Goal: Transaction & Acquisition: Purchase product/service

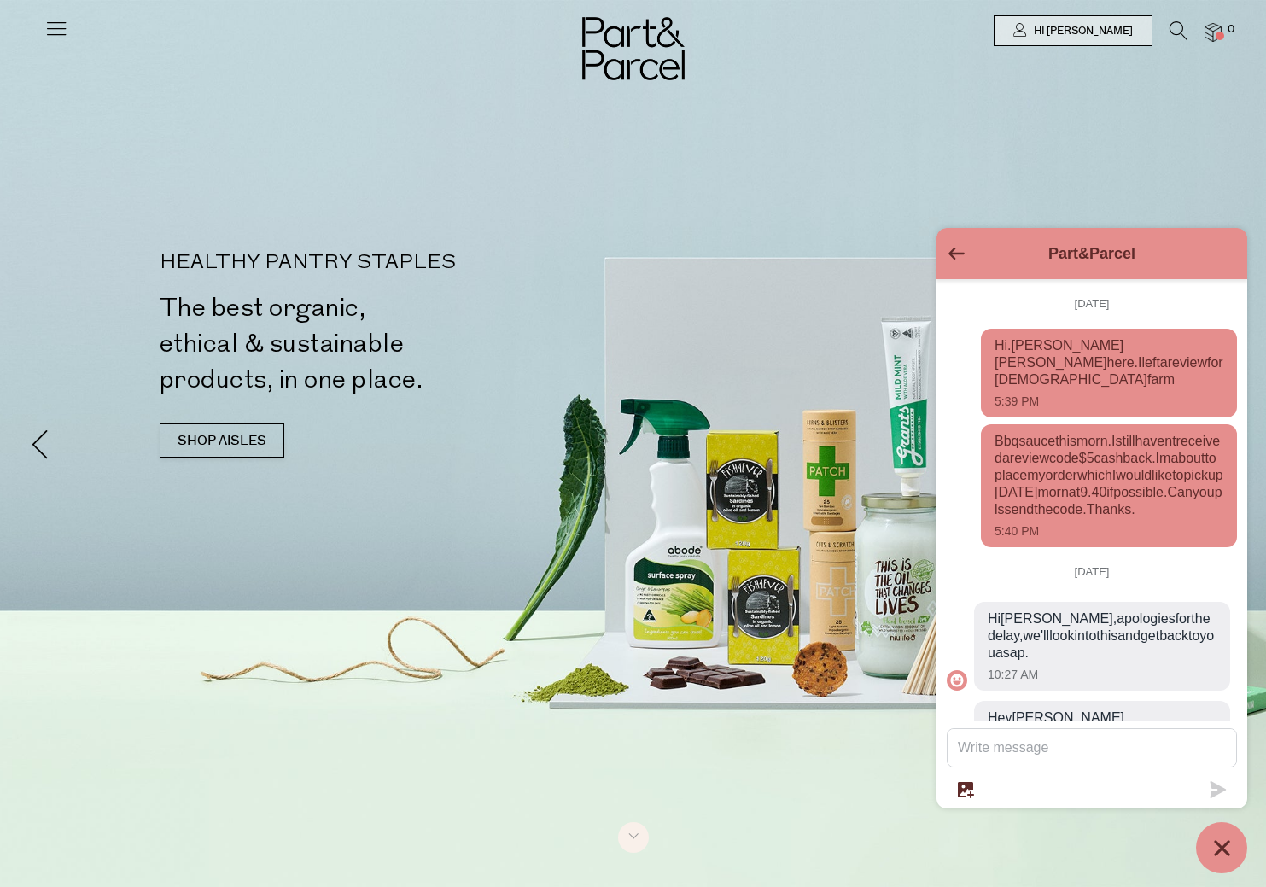
scroll to position [205, 0]
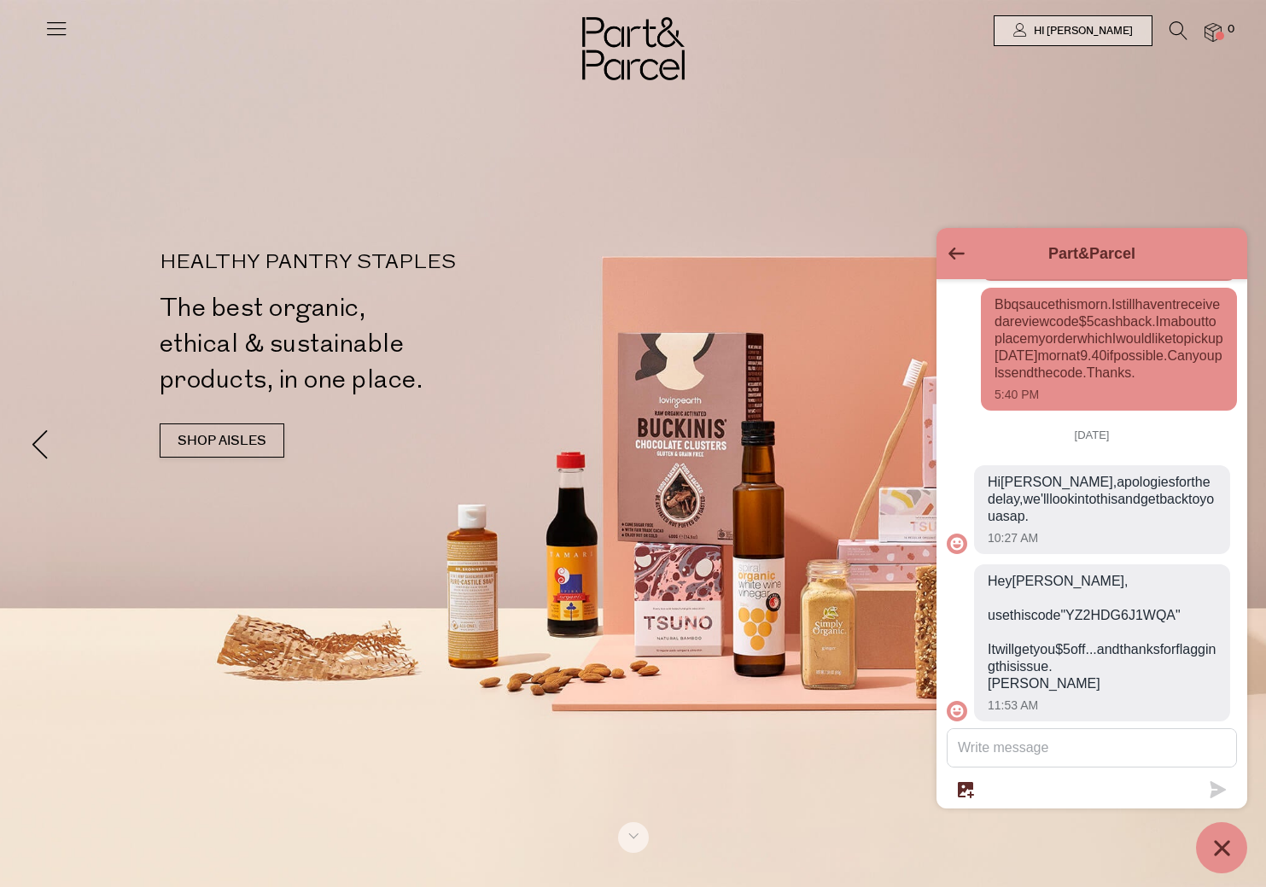
click at [1130, 573] on span "Hey Cherrill, use this code "YZ2HDG6J1WQA" It will get you $5 off... and thanks…" at bounding box center [1102, 633] width 229 height 120
click at [1000, 593] on span "Hey Cherrill, use this code "YZ2HDG6J1WQA" It will get you $5 off... and thanks…" at bounding box center [1102, 633] width 229 height 120
click at [992, 595] on span "Hey Cherrill, use this code "YZ2HDG6J1WQA" It will get you $5 off... and thanks…" at bounding box center [1102, 633] width 229 height 120
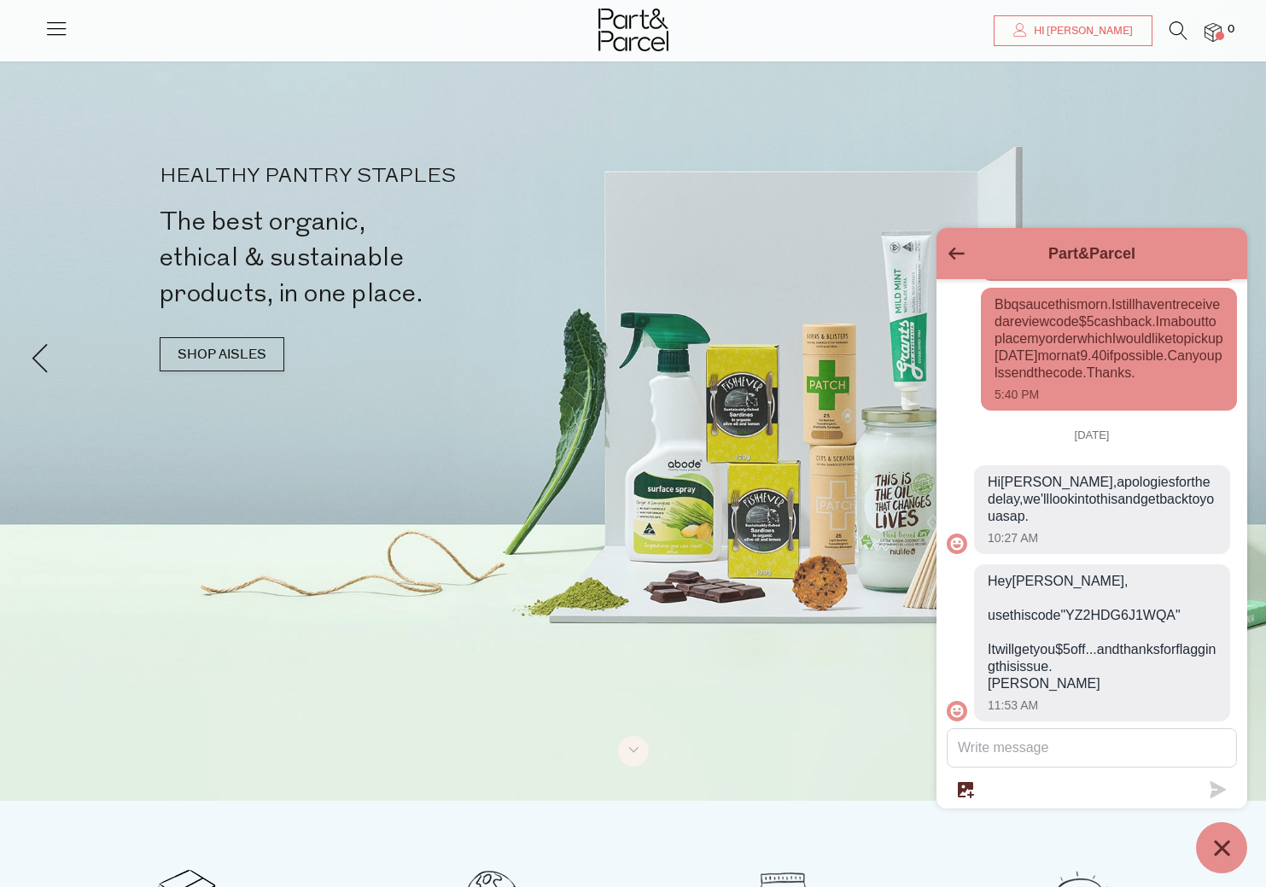
scroll to position [85, 0]
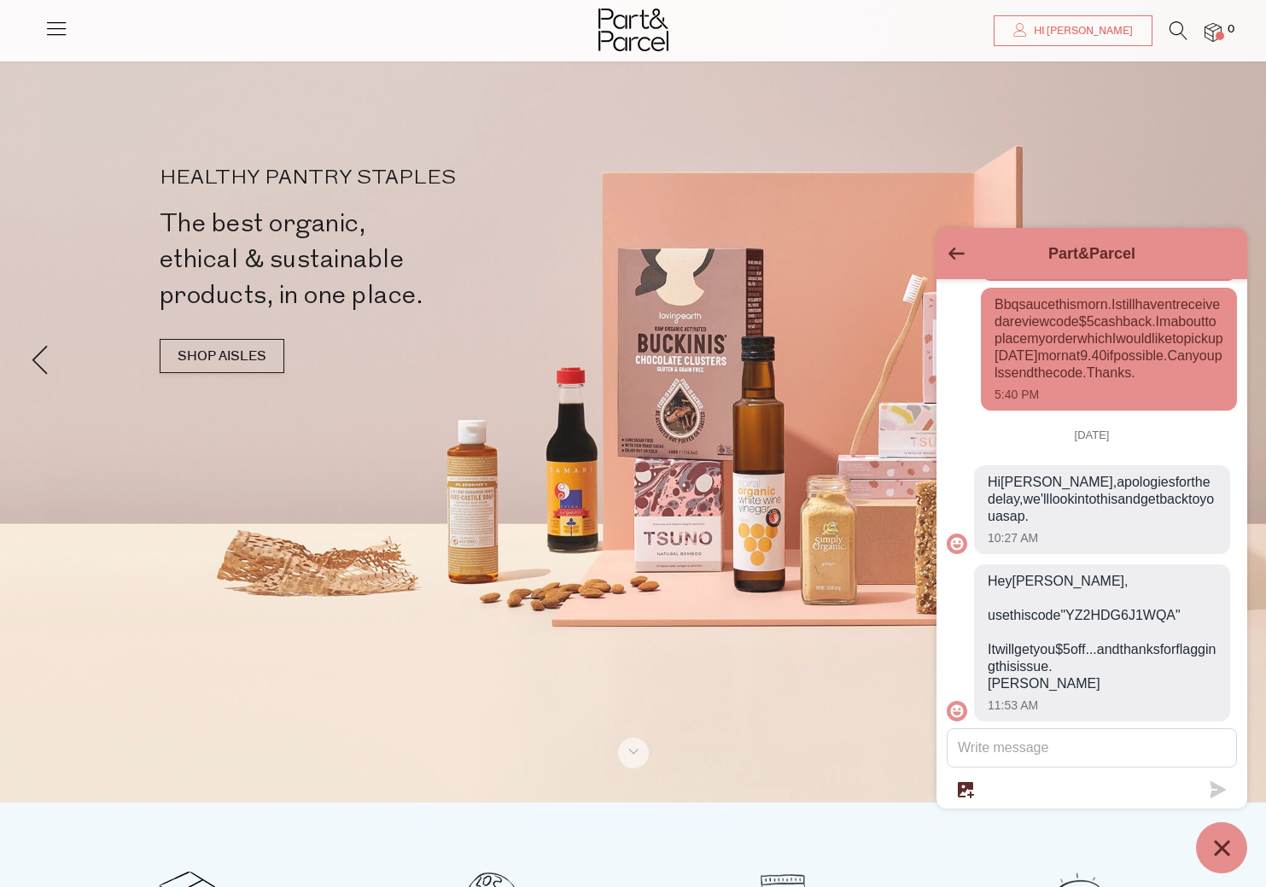
click at [995, 596] on span "Hey Cherrill, use this code "YZ2HDG6J1WQA" It will get you $5 off... and thanks…" at bounding box center [1102, 633] width 229 height 120
click at [992, 602] on span "Hey Cherrill, use this code "YZ2HDG6J1WQA" It will get you $5 off... and thanks…" at bounding box center [1102, 633] width 229 height 120
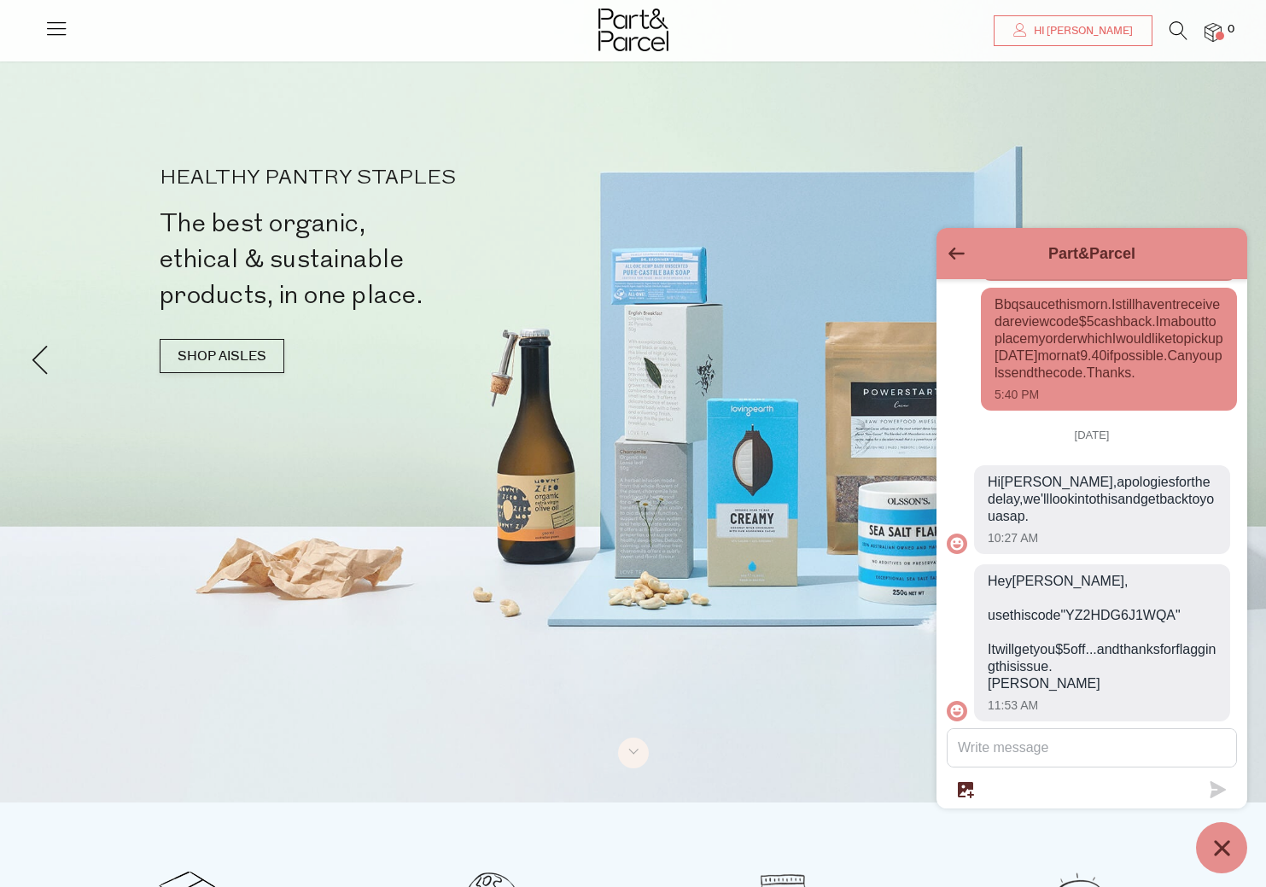
drag, startPoint x: 991, startPoint y: 601, endPoint x: 1063, endPoint y: 604, distance: 71.8
click at [1100, 600] on span "Hey Cherrill, use this code "YZ2HDG6J1WQA" It will get you $5 off... and thanks…" at bounding box center [1102, 633] width 229 height 120
click at [1011, 605] on span "Hey Cherrill, use this code "YZ2HDG6J1WQA" It will get you $5 off... and thanks…" at bounding box center [1102, 633] width 229 height 120
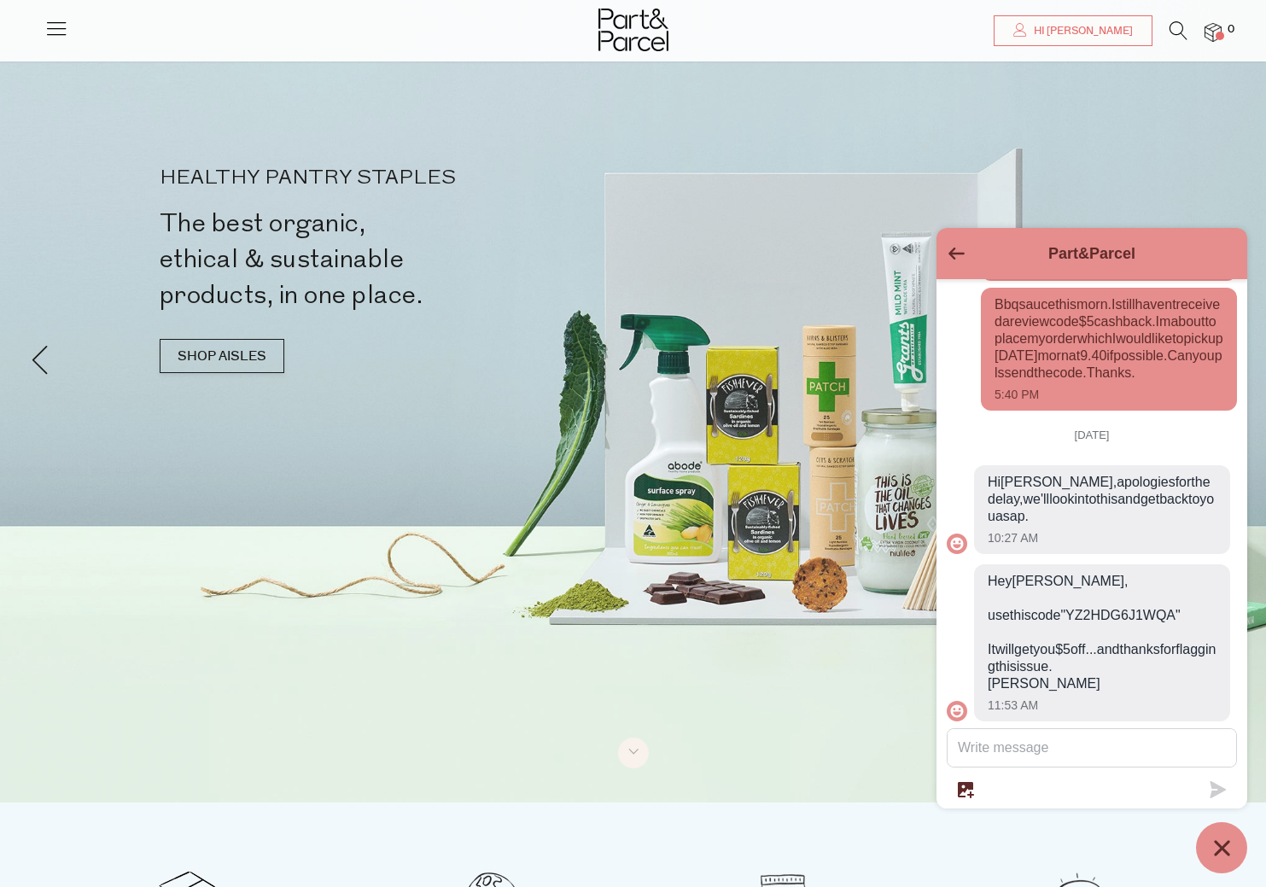
click at [998, 598] on span "Hey Cherrill, use this code "YZ2HDG6J1WQA" It will get you $5 off... and thanks…" at bounding box center [1102, 633] width 229 height 120
click at [997, 598] on span "Hey Cherrill, use this code "YZ2HDG6J1WQA" It will get you $5 off... and thanks…" at bounding box center [1102, 633] width 229 height 120
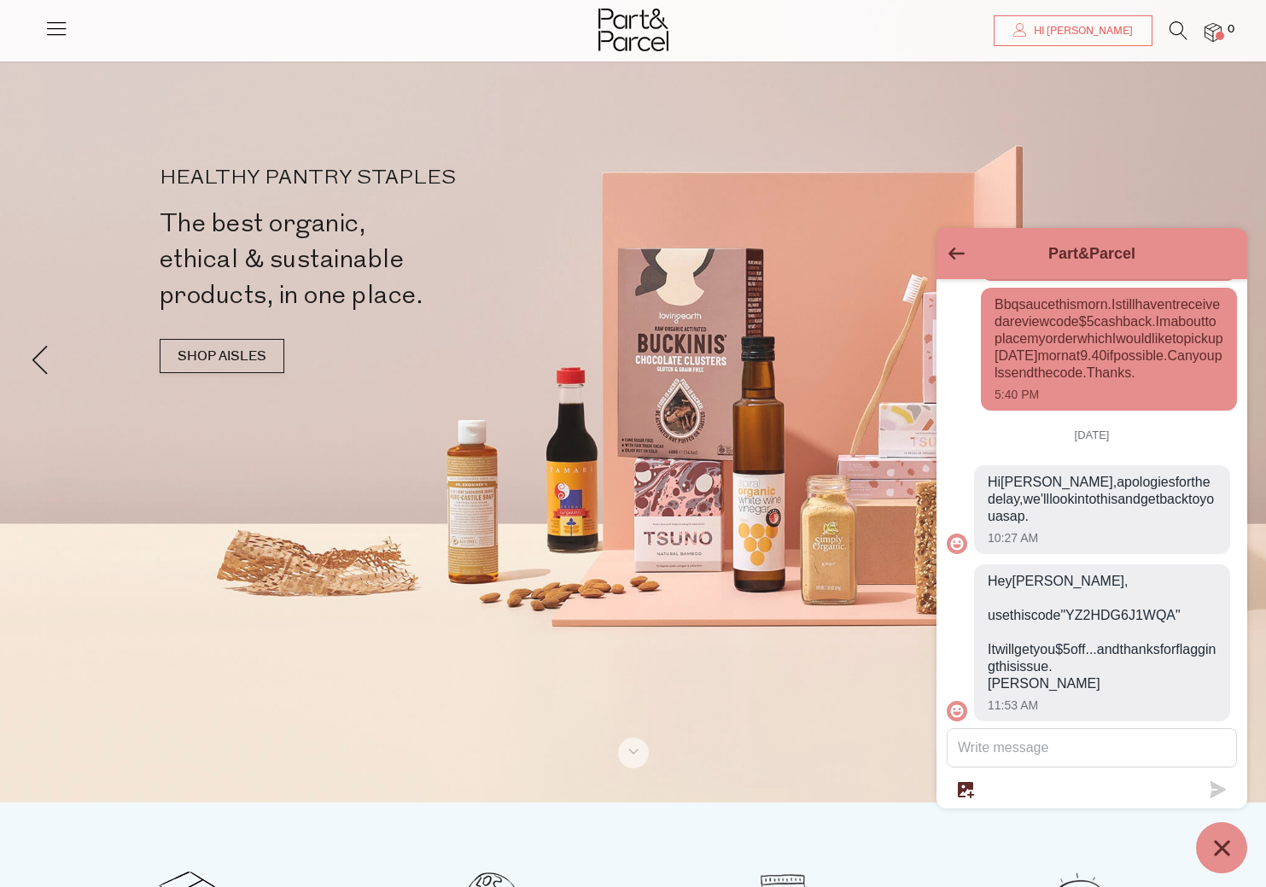
drag, startPoint x: 997, startPoint y: 598, endPoint x: 1099, endPoint y: 593, distance: 101.7
click at [1099, 593] on span "Hey Cherrill, use this code "YZ2HDG6J1WQA" It will get you $5 off... and thanks…" at bounding box center [1102, 633] width 229 height 120
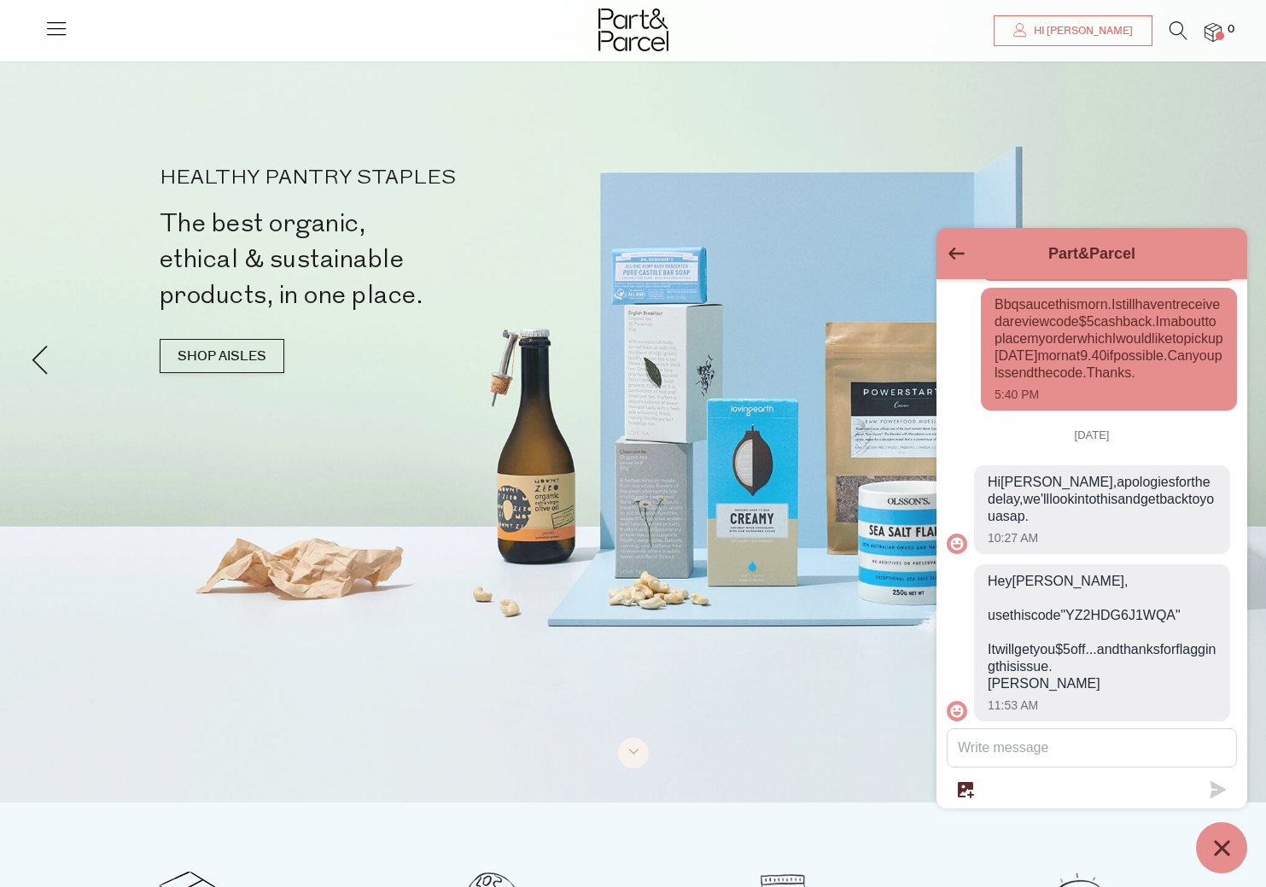
click at [1214, 30] on img at bounding box center [1213, 33] width 17 height 20
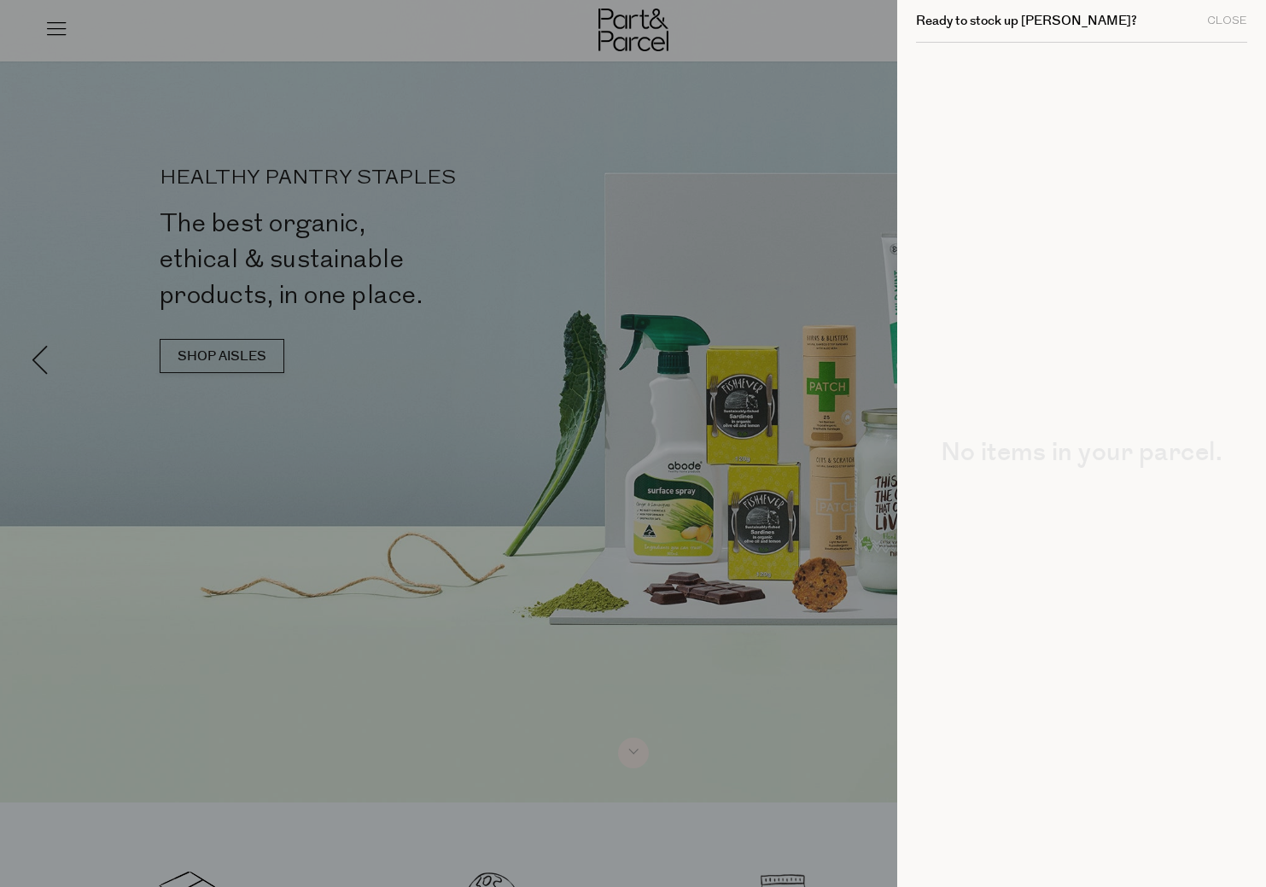
click at [756, 514] on div at bounding box center [633, 443] width 1266 height 887
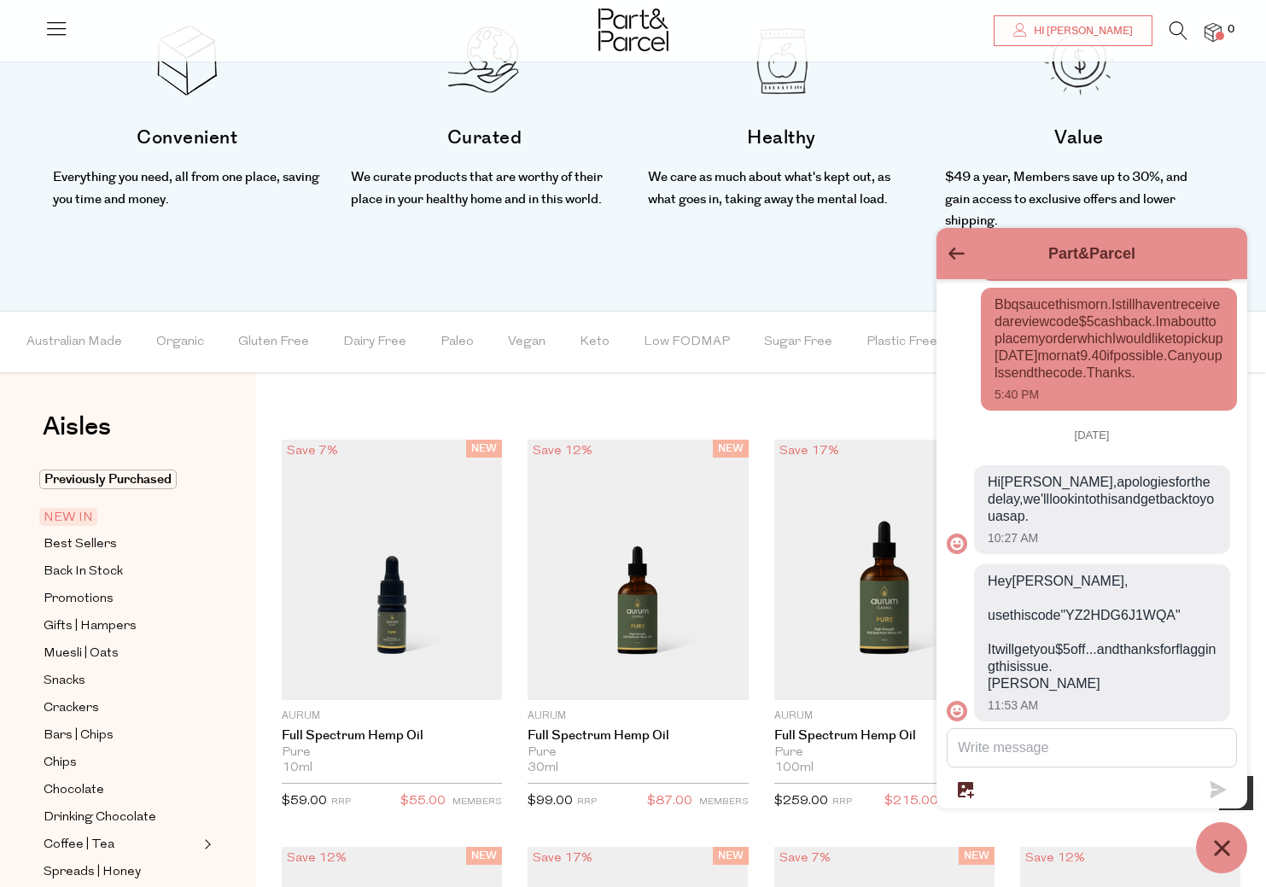
scroll to position [942, 0]
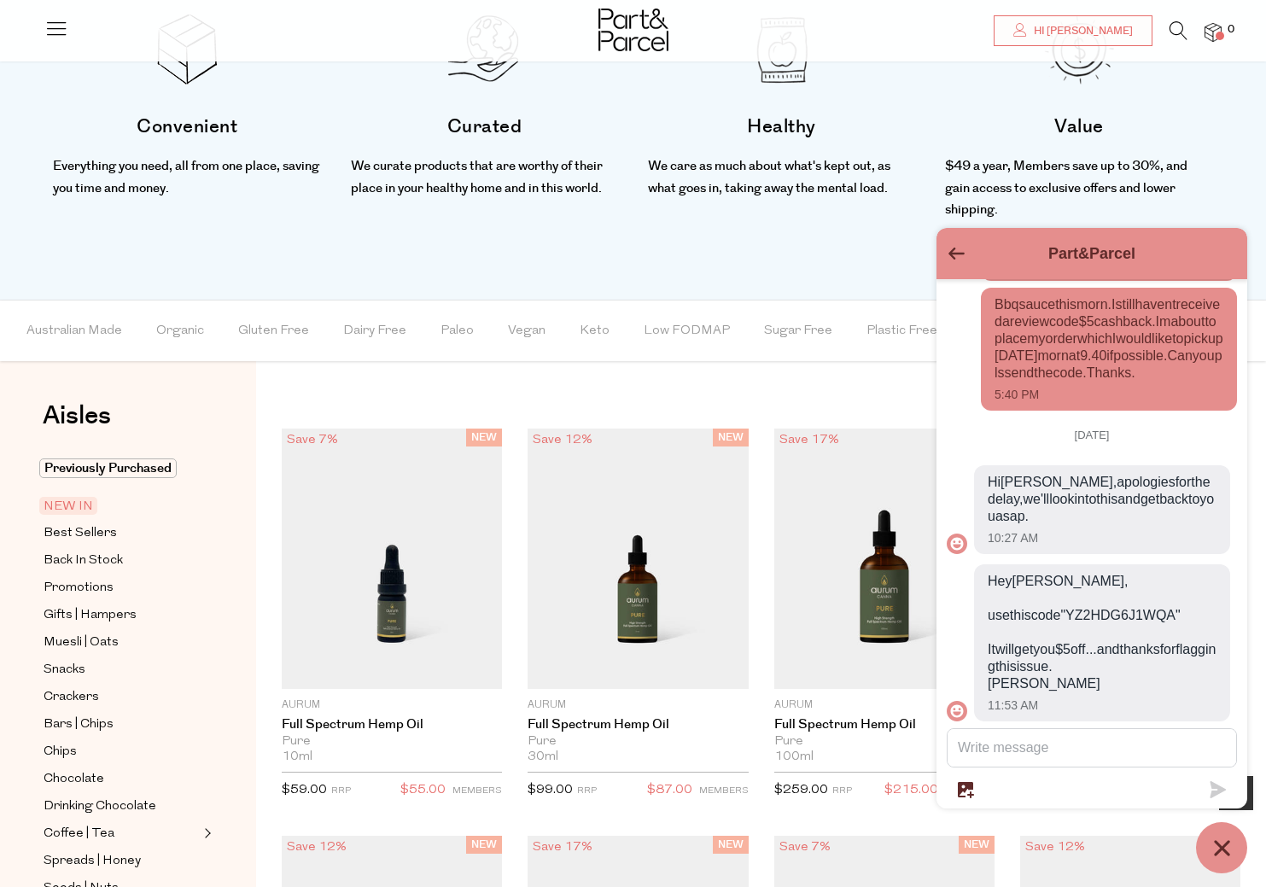
click at [949, 255] on icon "Go back to the main screen" at bounding box center [957, 254] width 16 height 12
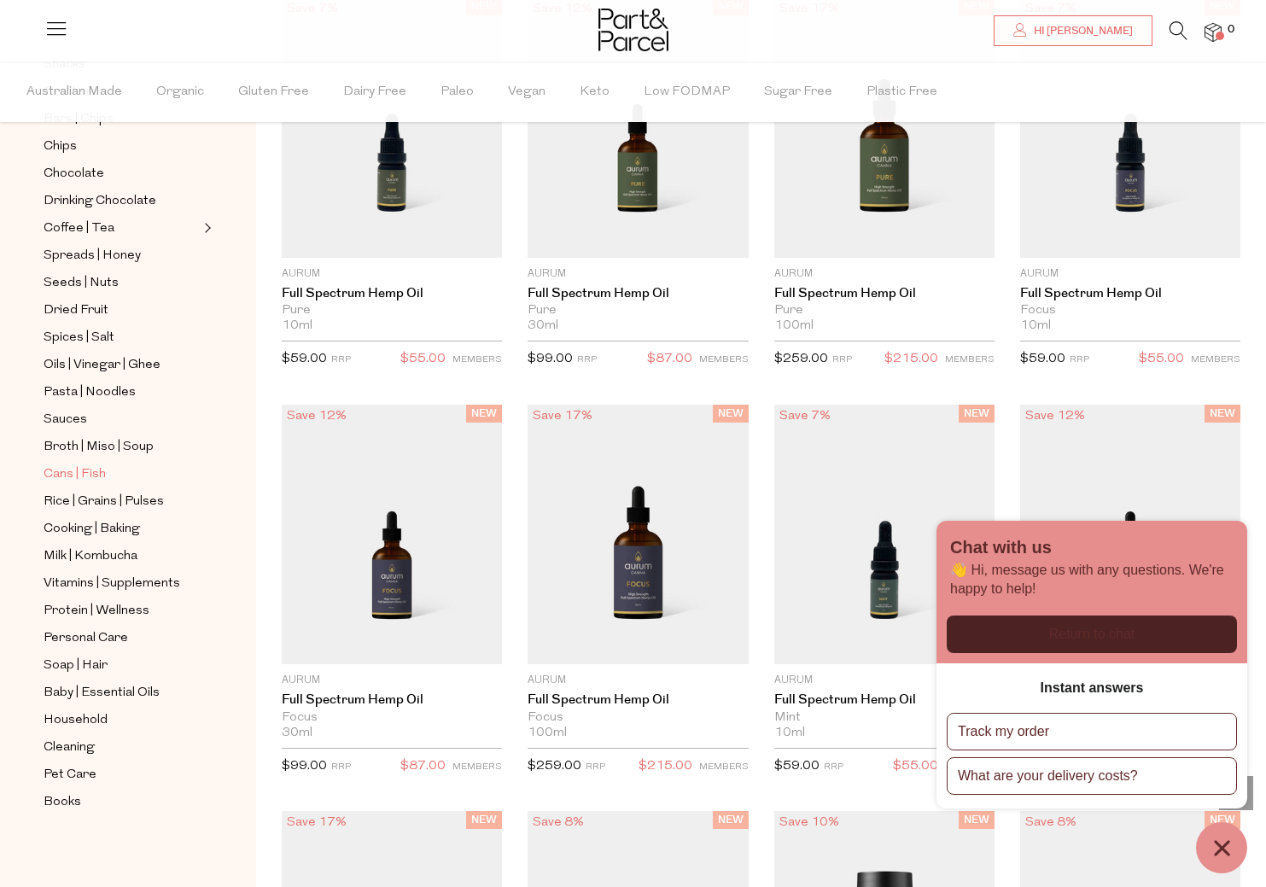
scroll to position [366, 0]
click at [102, 499] on span "Rice | Grains | Pulses" at bounding box center [104, 502] width 120 height 20
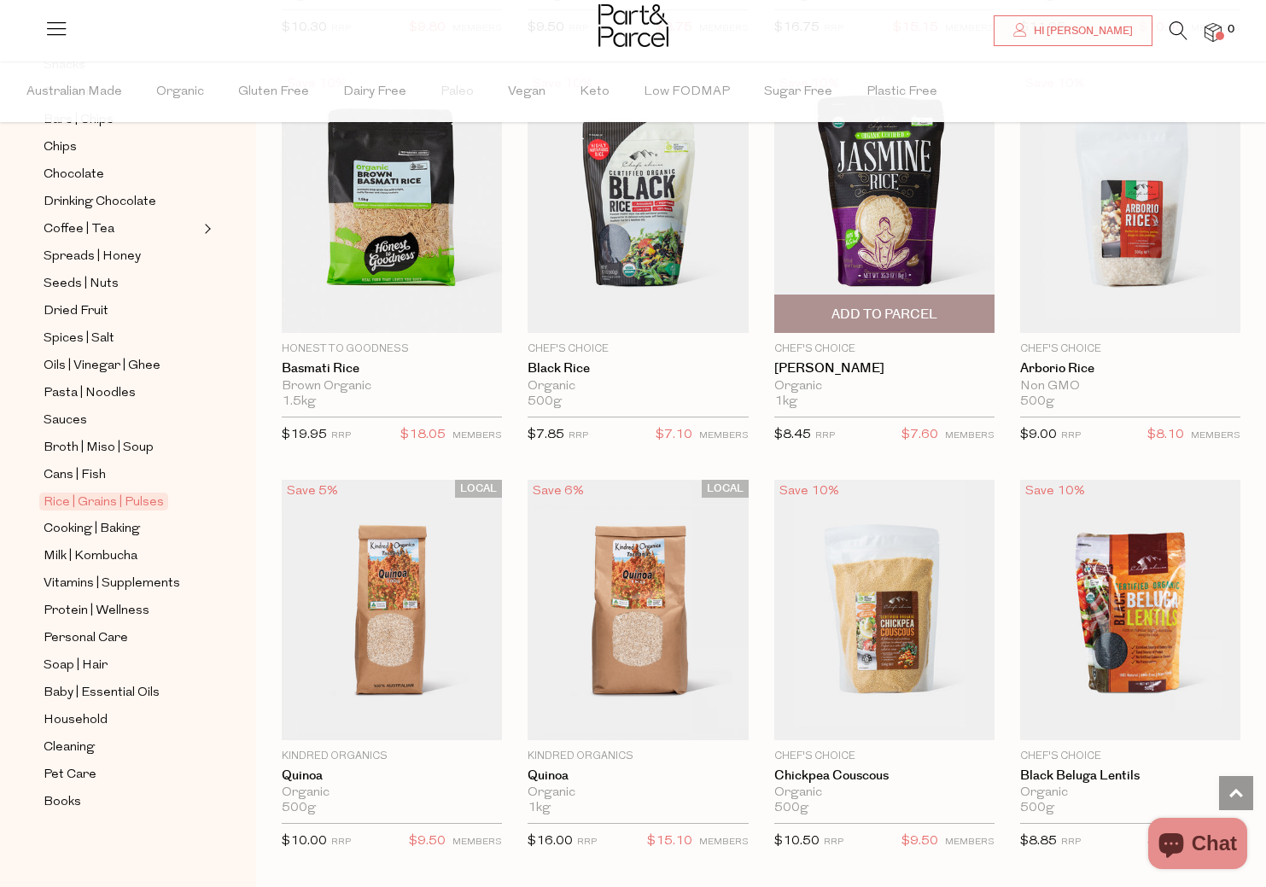
scroll to position [1400, 0]
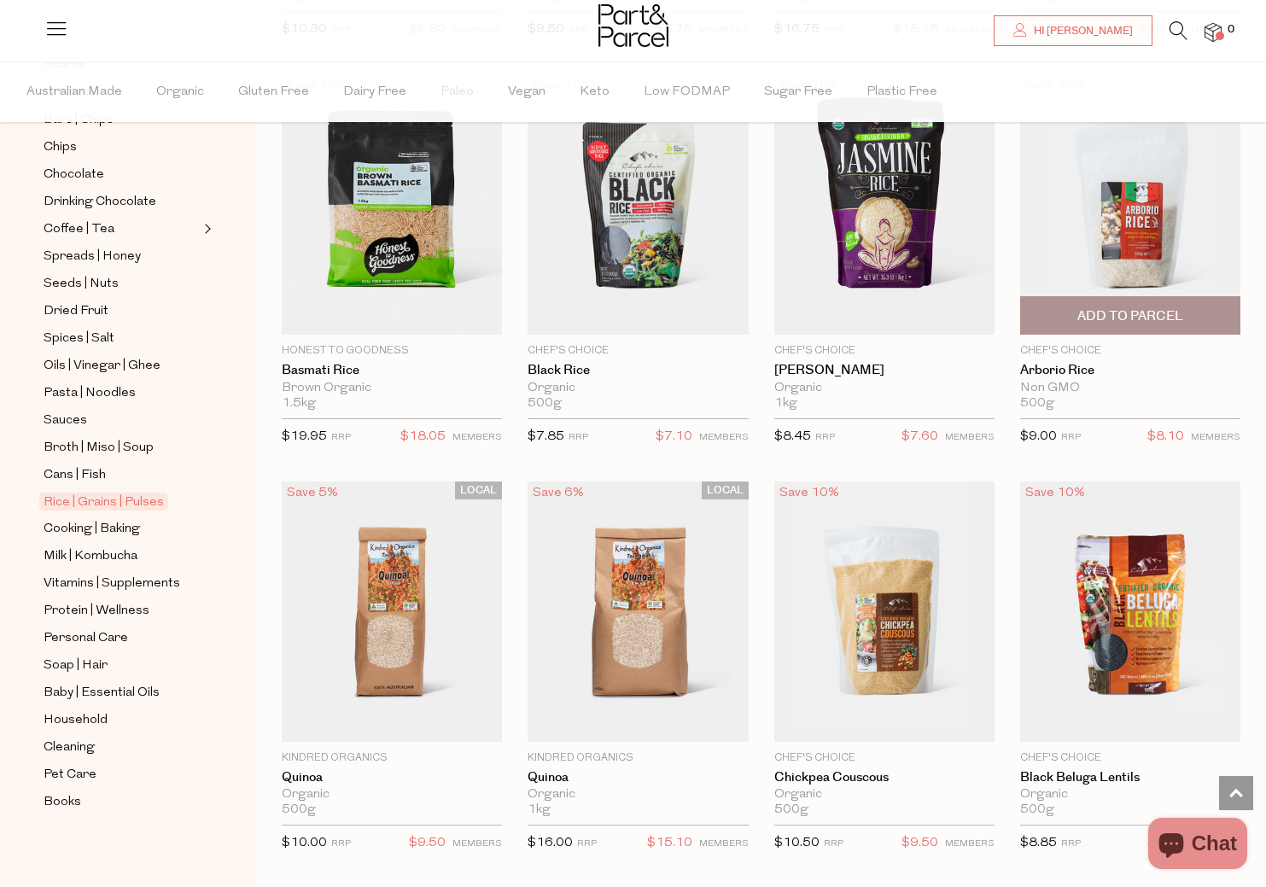
click at [1123, 203] on img at bounding box center [1130, 204] width 220 height 260
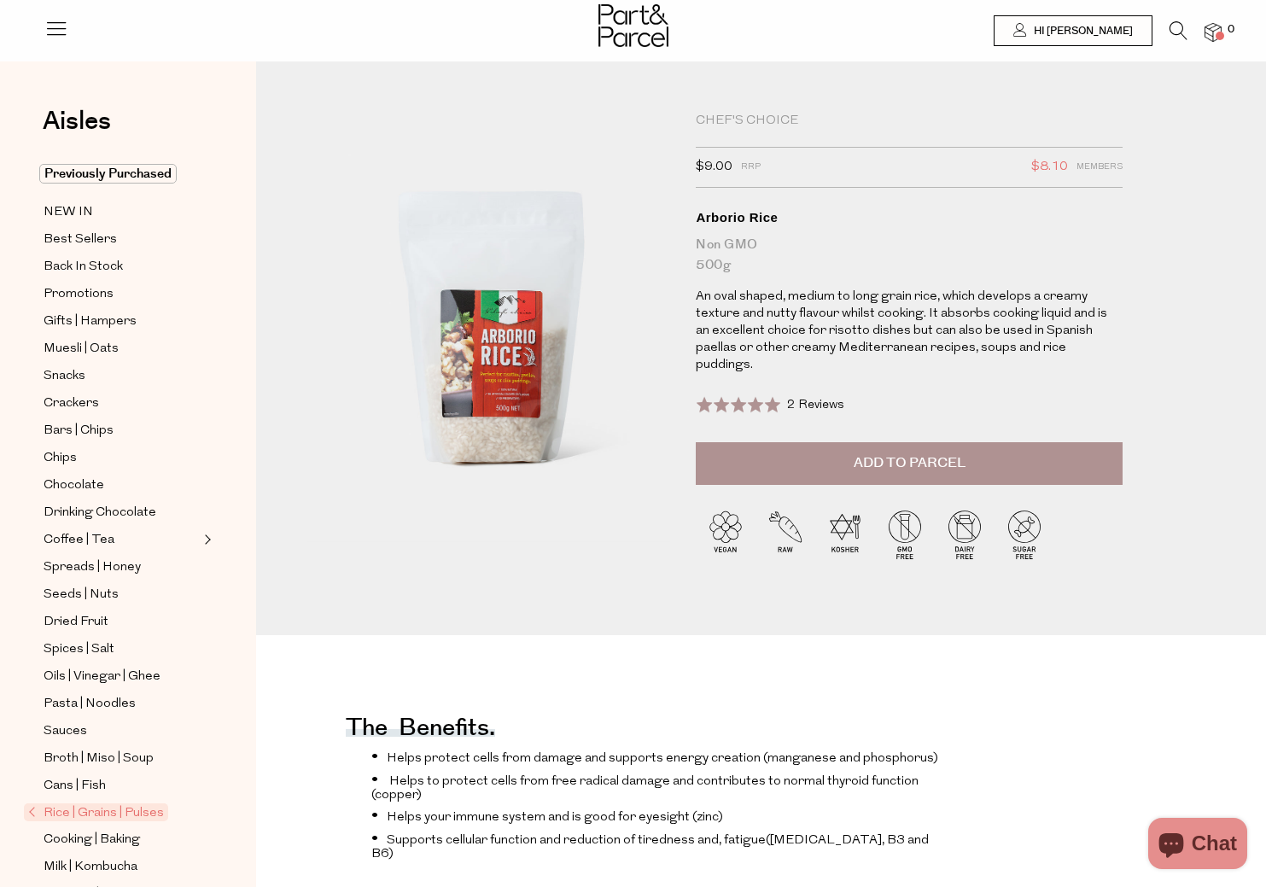
click at [30, 812] on span "Rice | Grains | Pulses" at bounding box center [96, 812] width 144 height 18
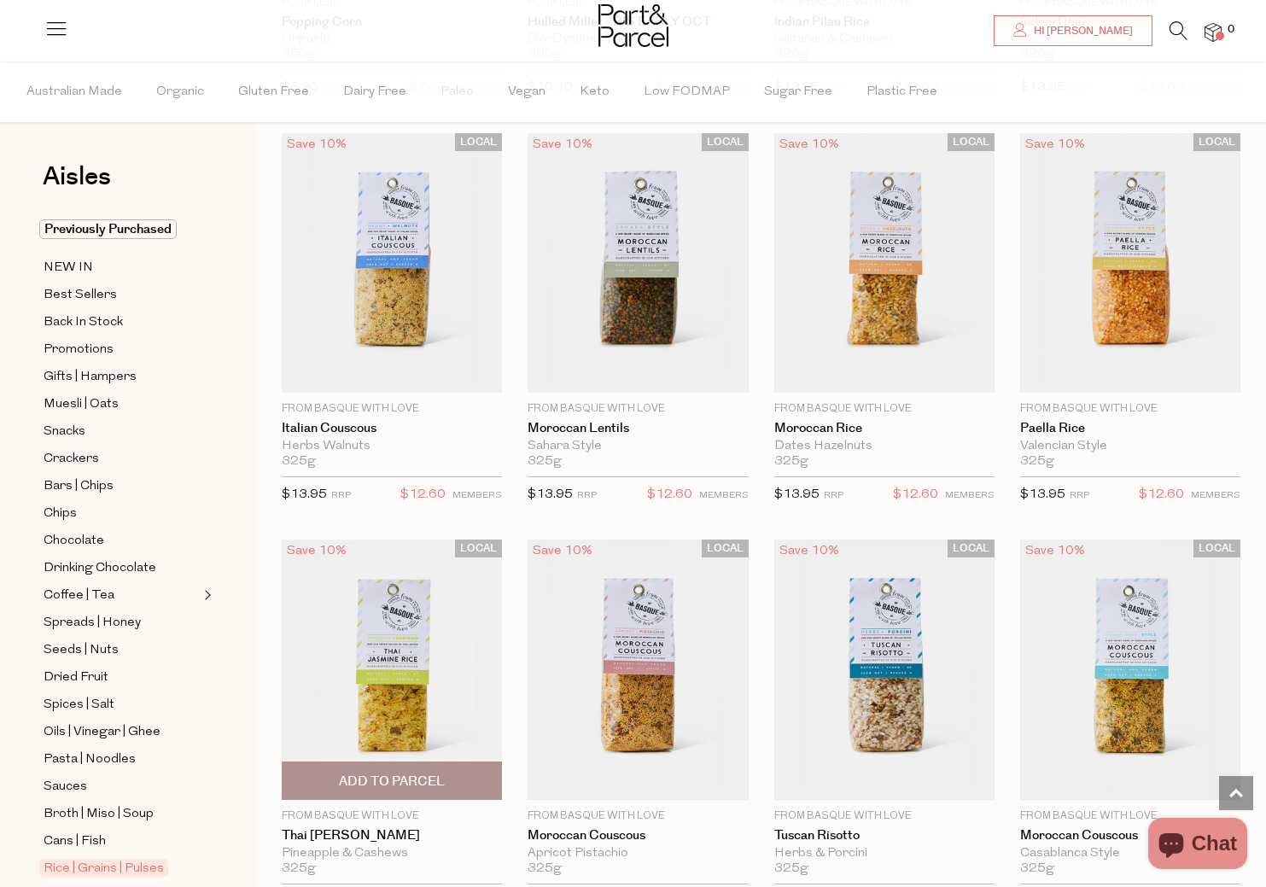
scroll to position [2570, 0]
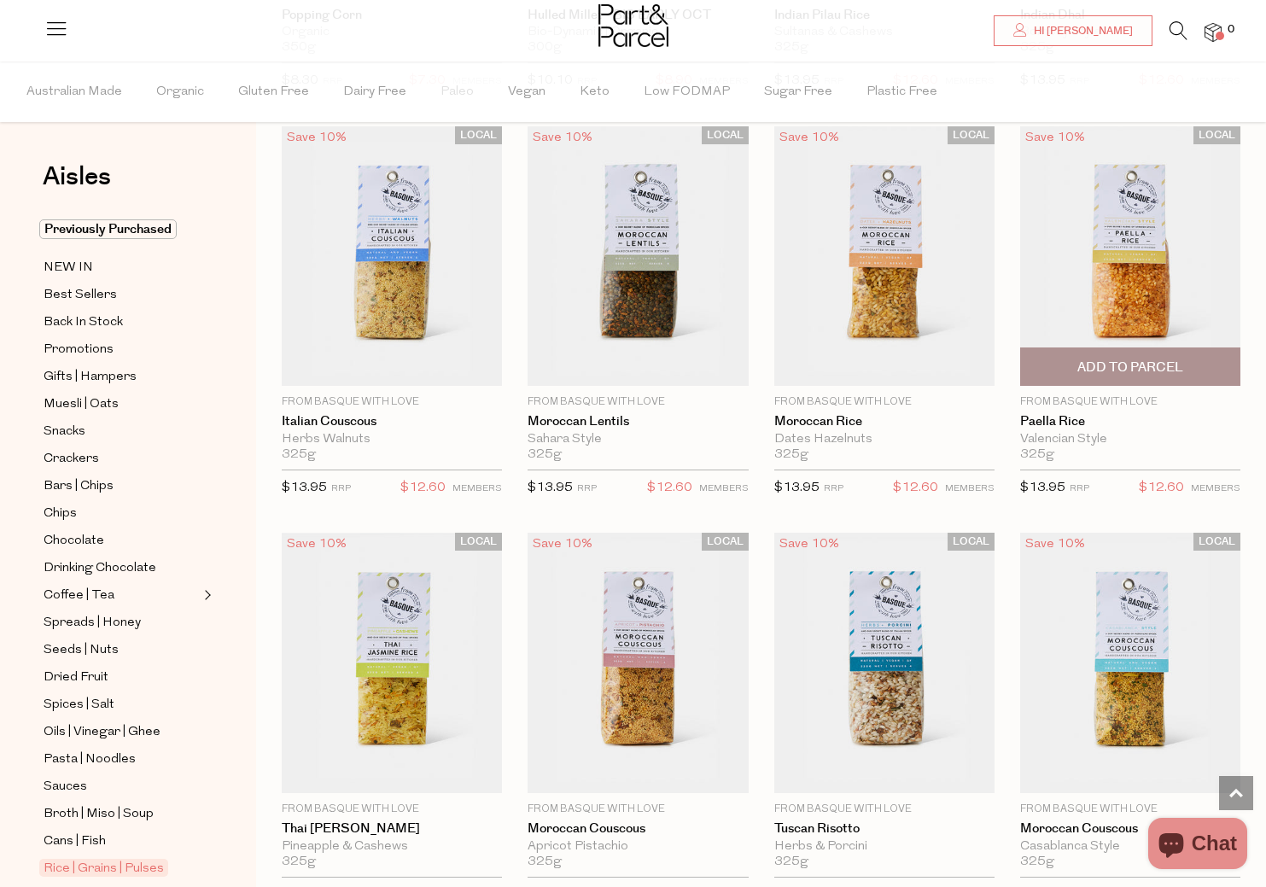
click at [1137, 289] on img at bounding box center [1130, 256] width 220 height 260
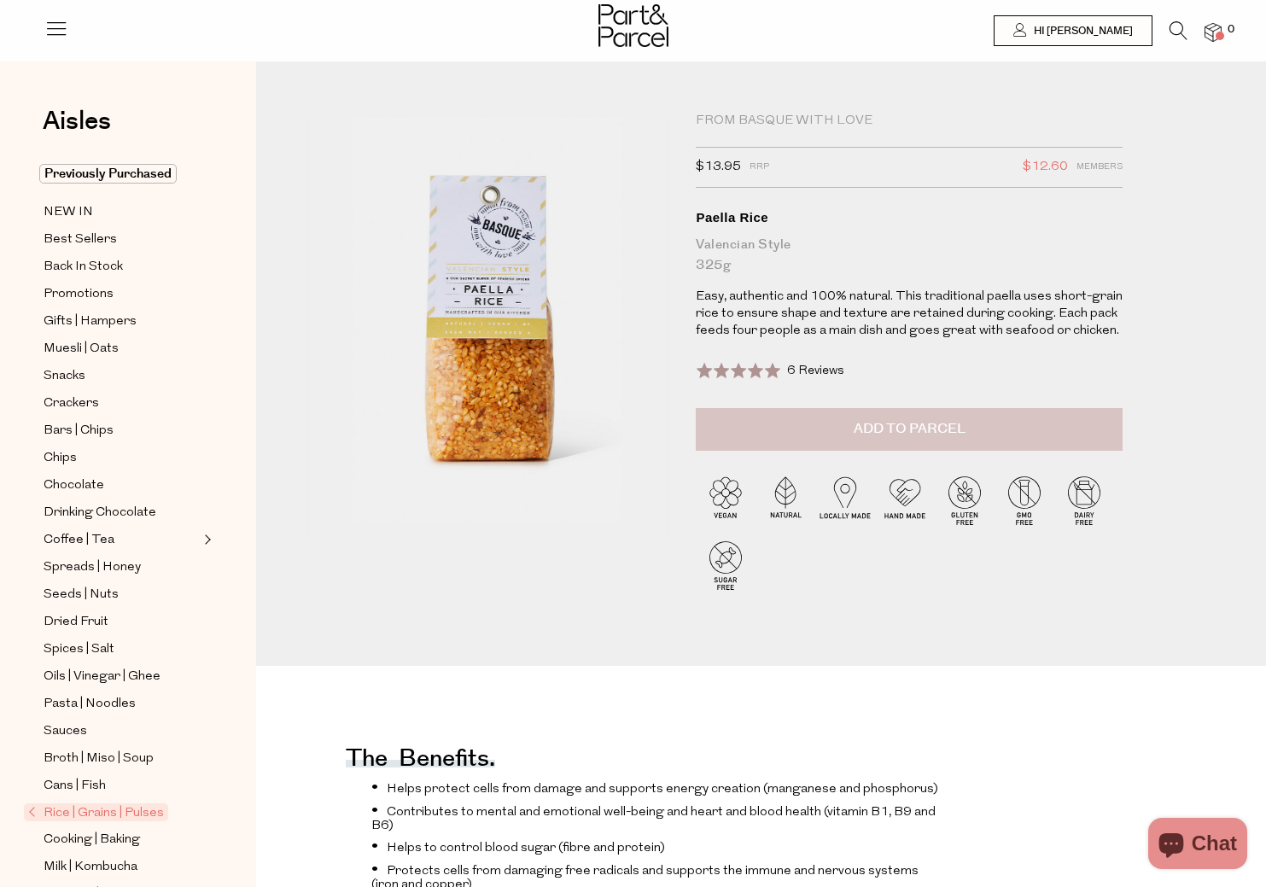
click at [899, 435] on span "Add to Parcel" at bounding box center [910, 429] width 112 height 20
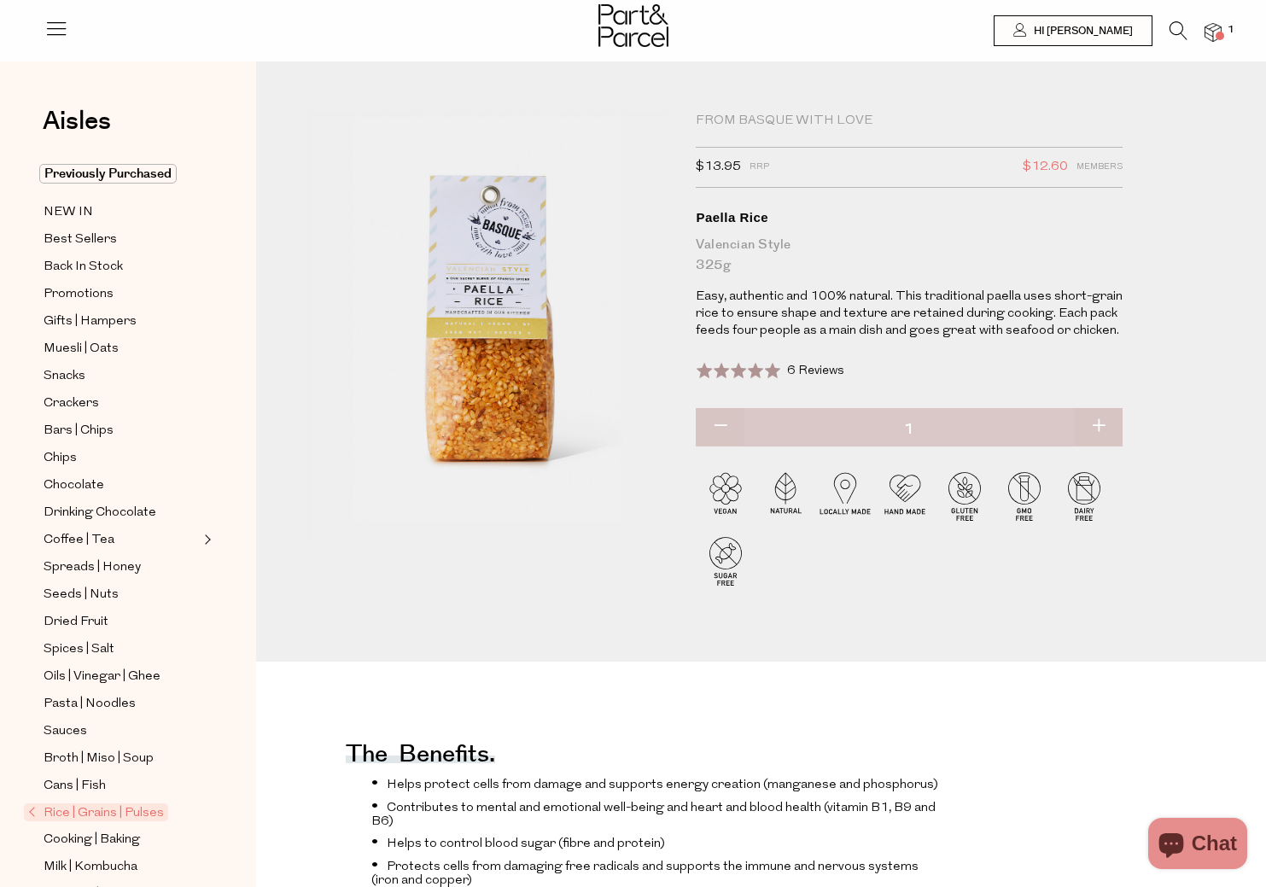
click at [1101, 417] on button "button" at bounding box center [1098, 427] width 49 height 38
type input "2"
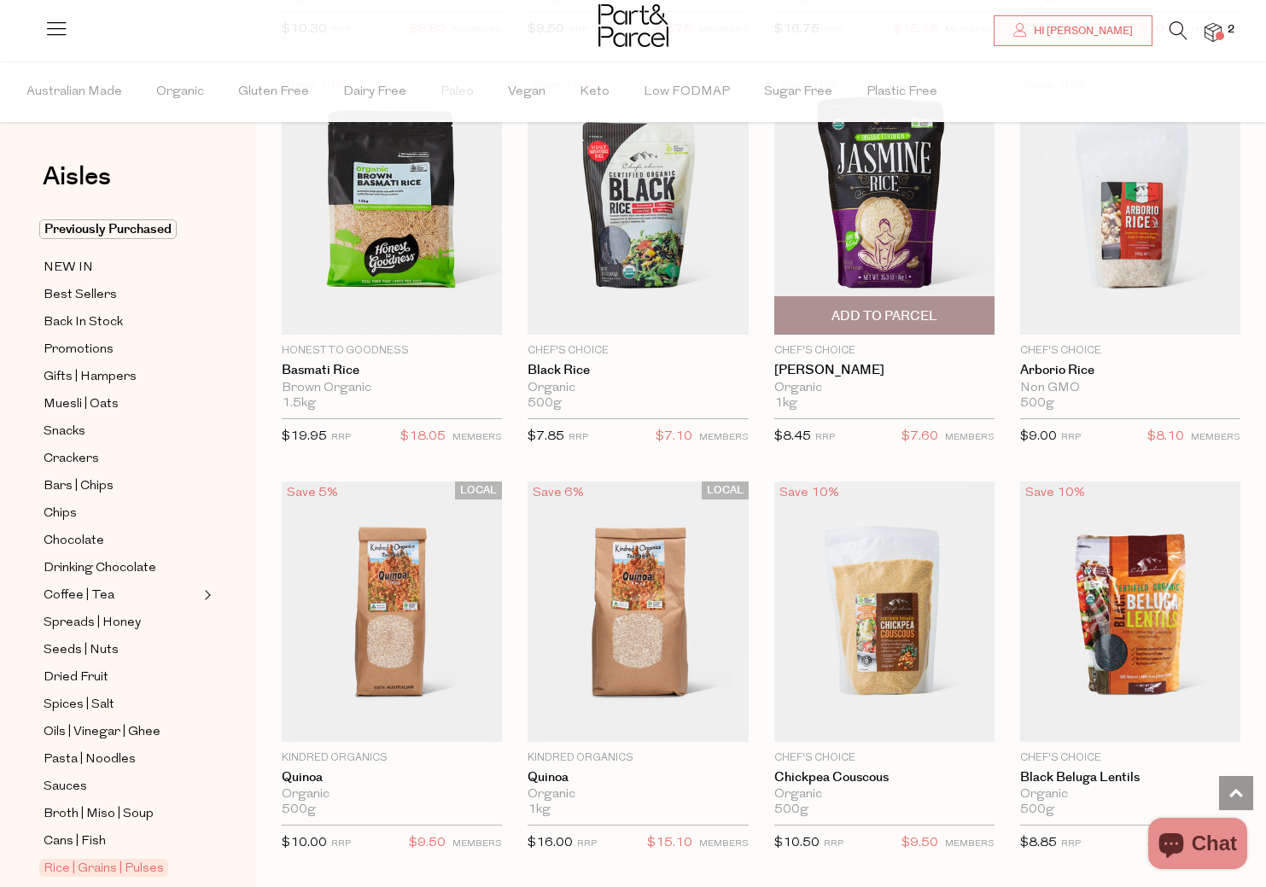
scroll to position [2086, 0]
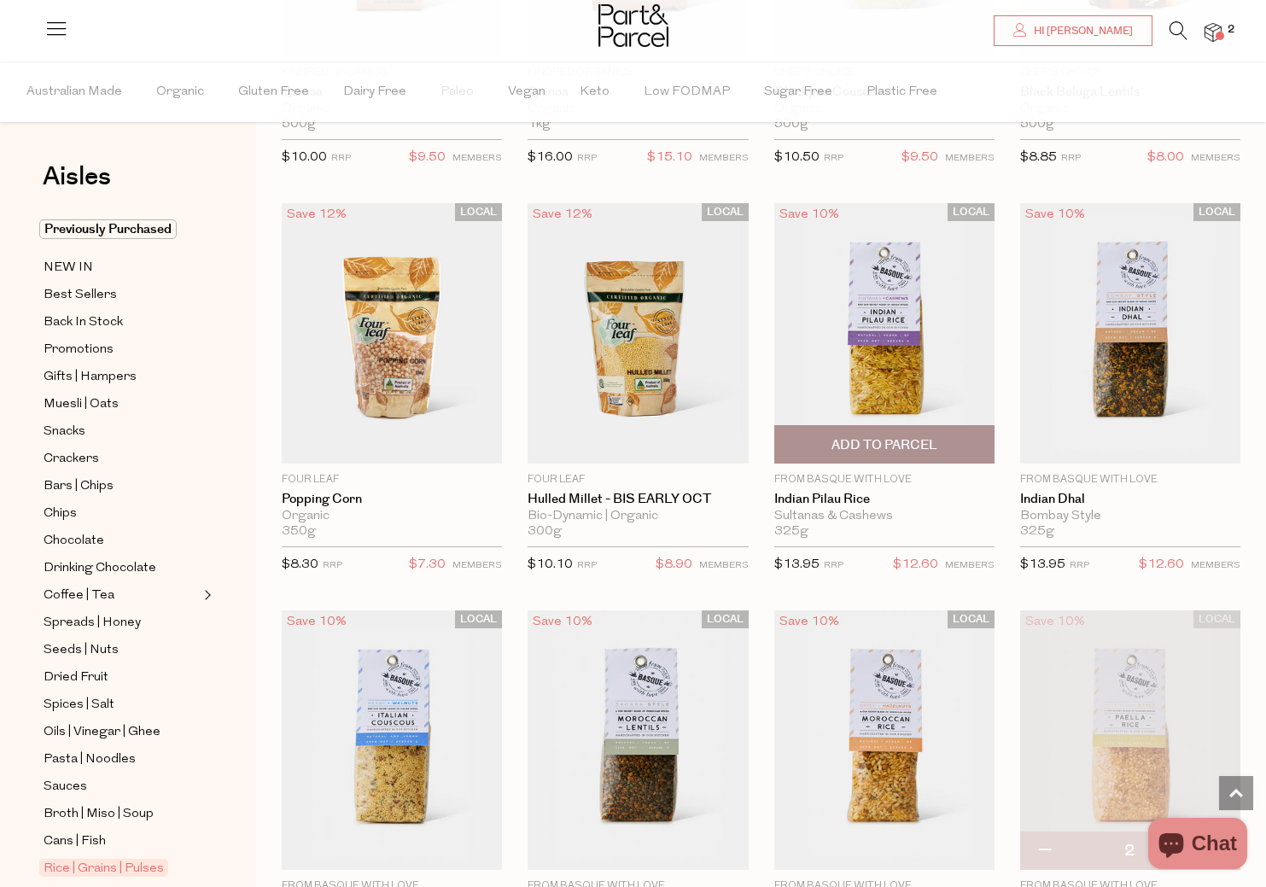
click at [854, 375] on img at bounding box center [884, 333] width 220 height 260
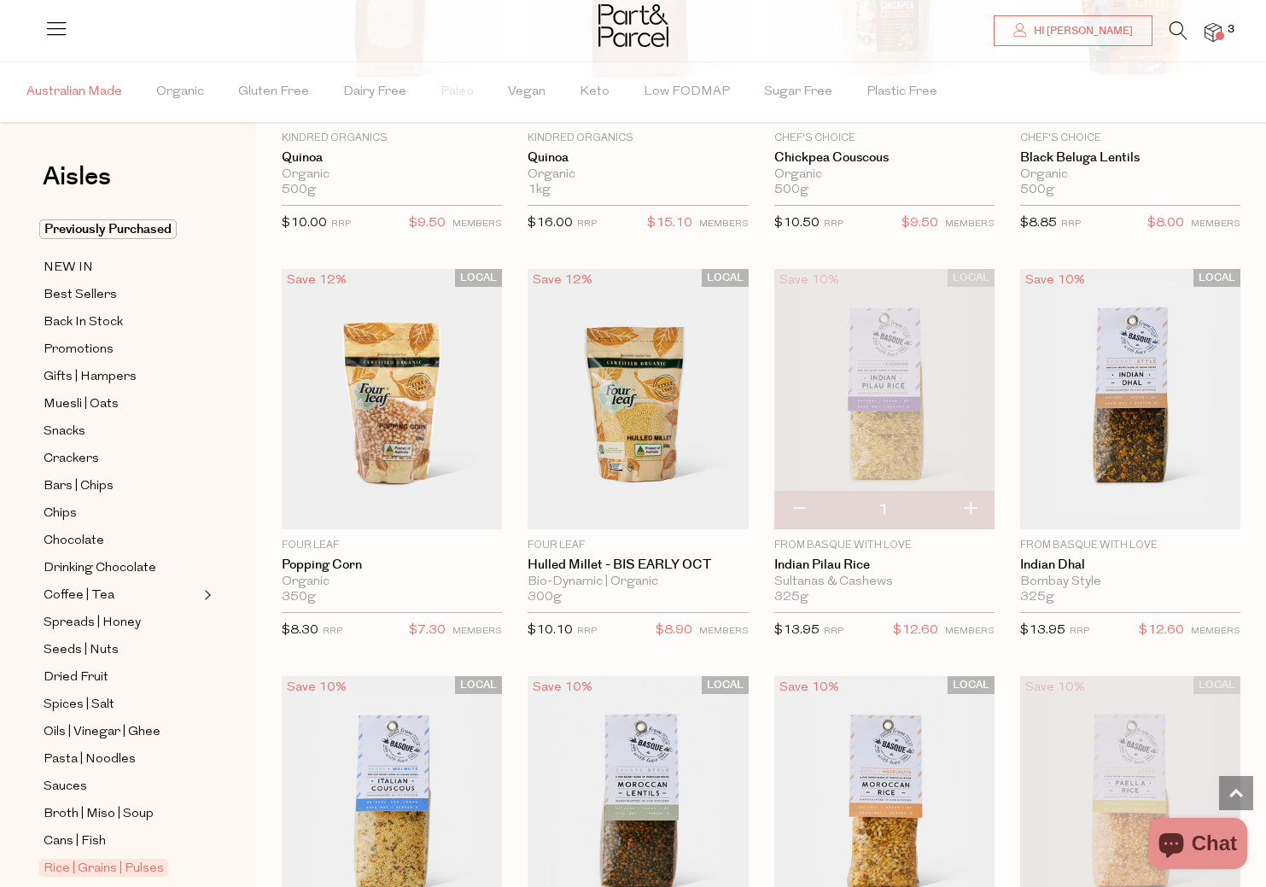
scroll to position [2023, 0]
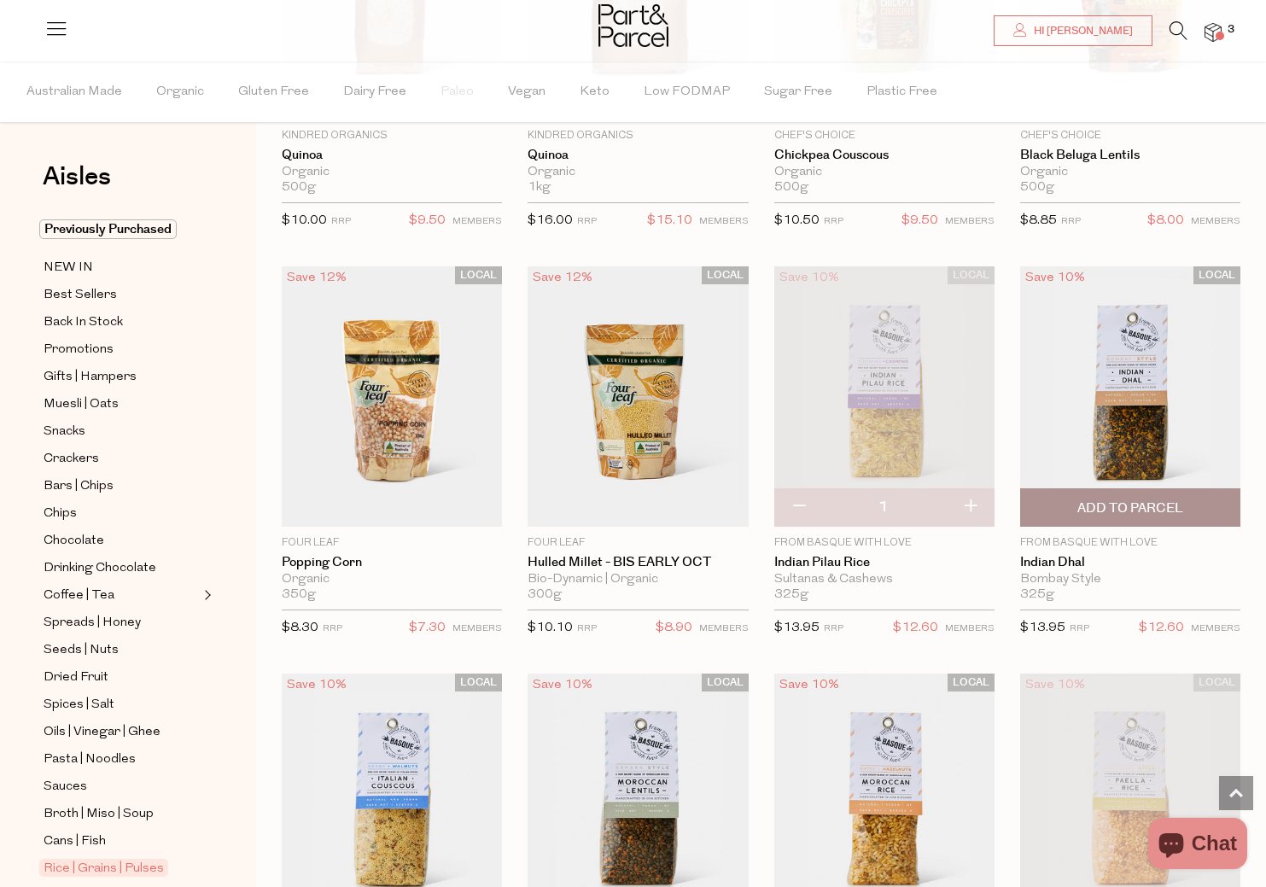
click at [1104, 407] on img at bounding box center [1130, 396] width 220 height 260
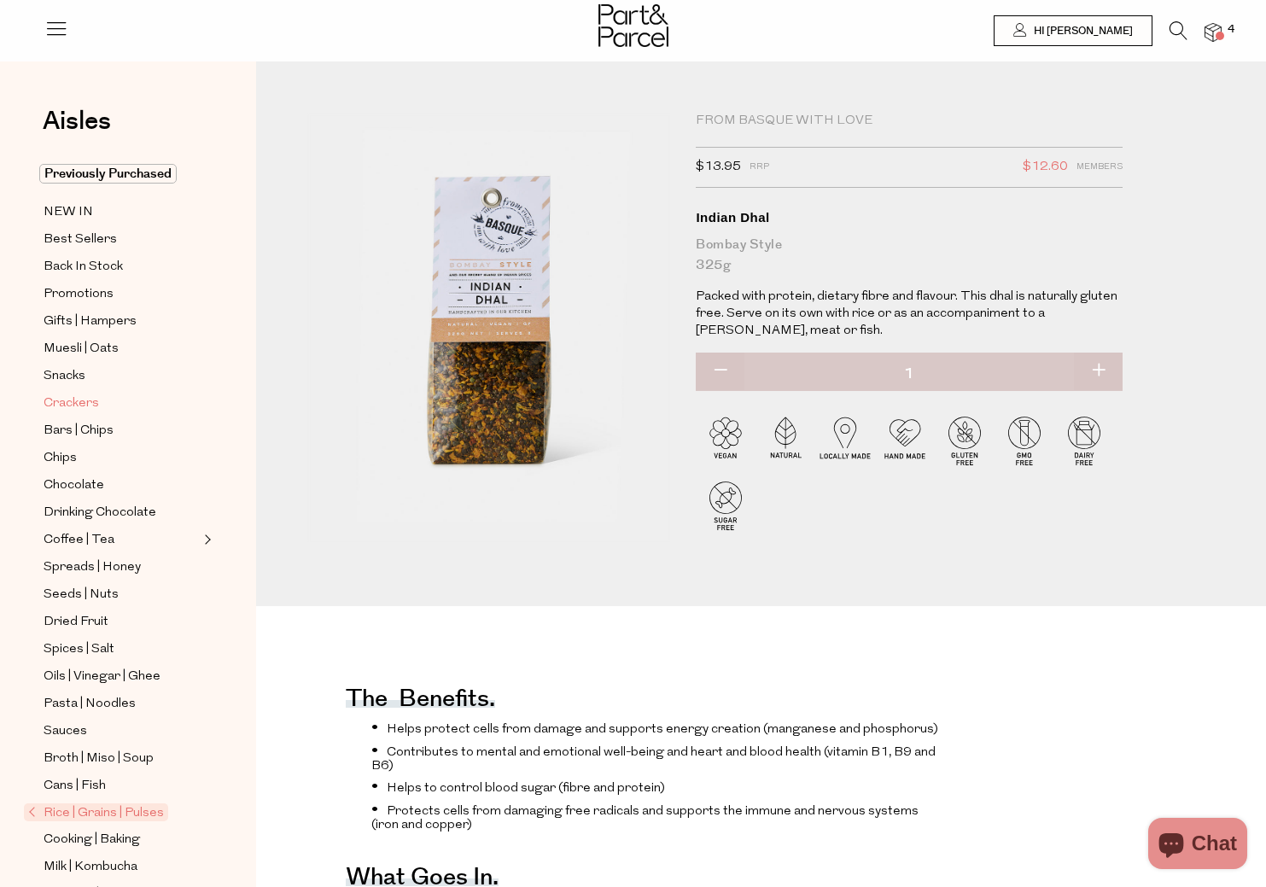
click at [76, 402] on span "Crackers" at bounding box center [71, 404] width 55 height 20
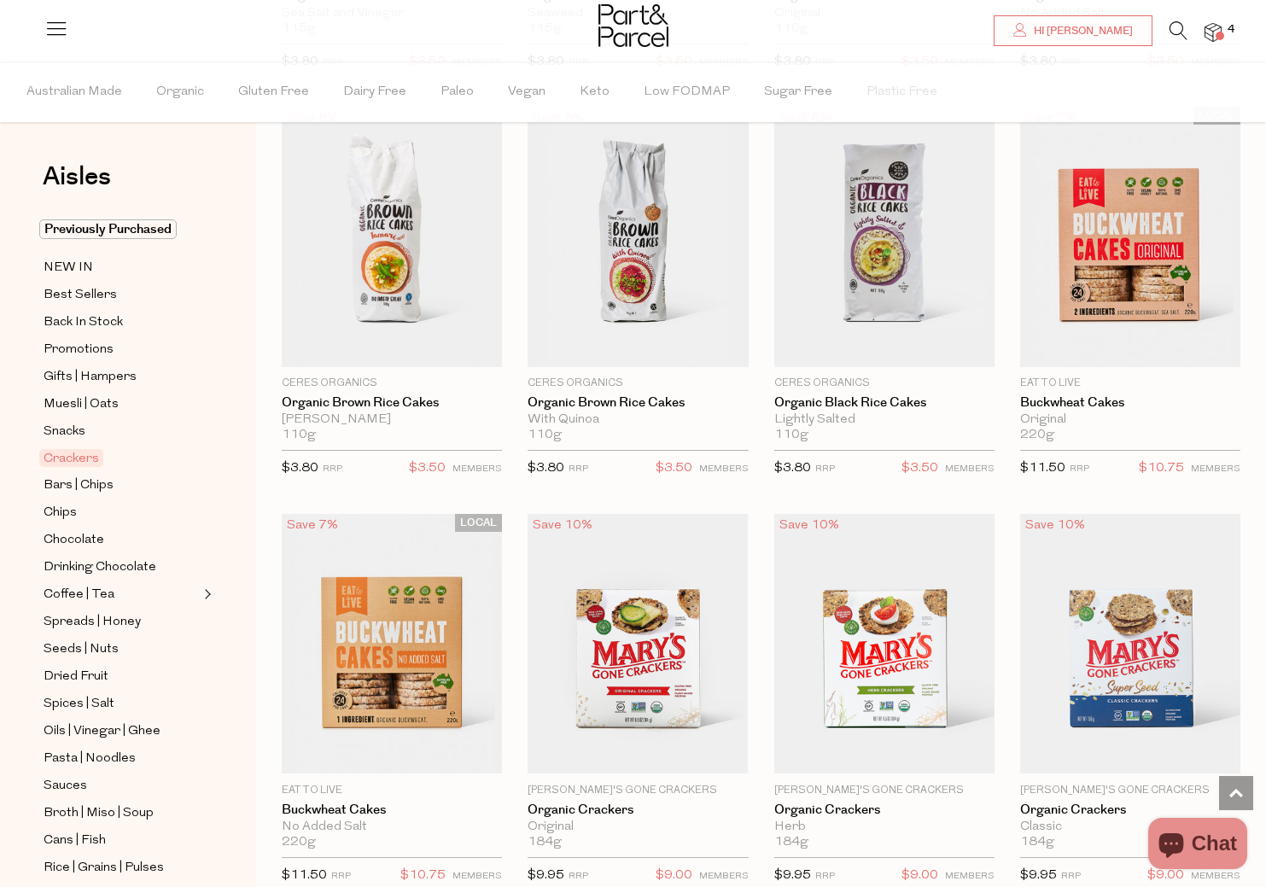
scroll to position [1398, 0]
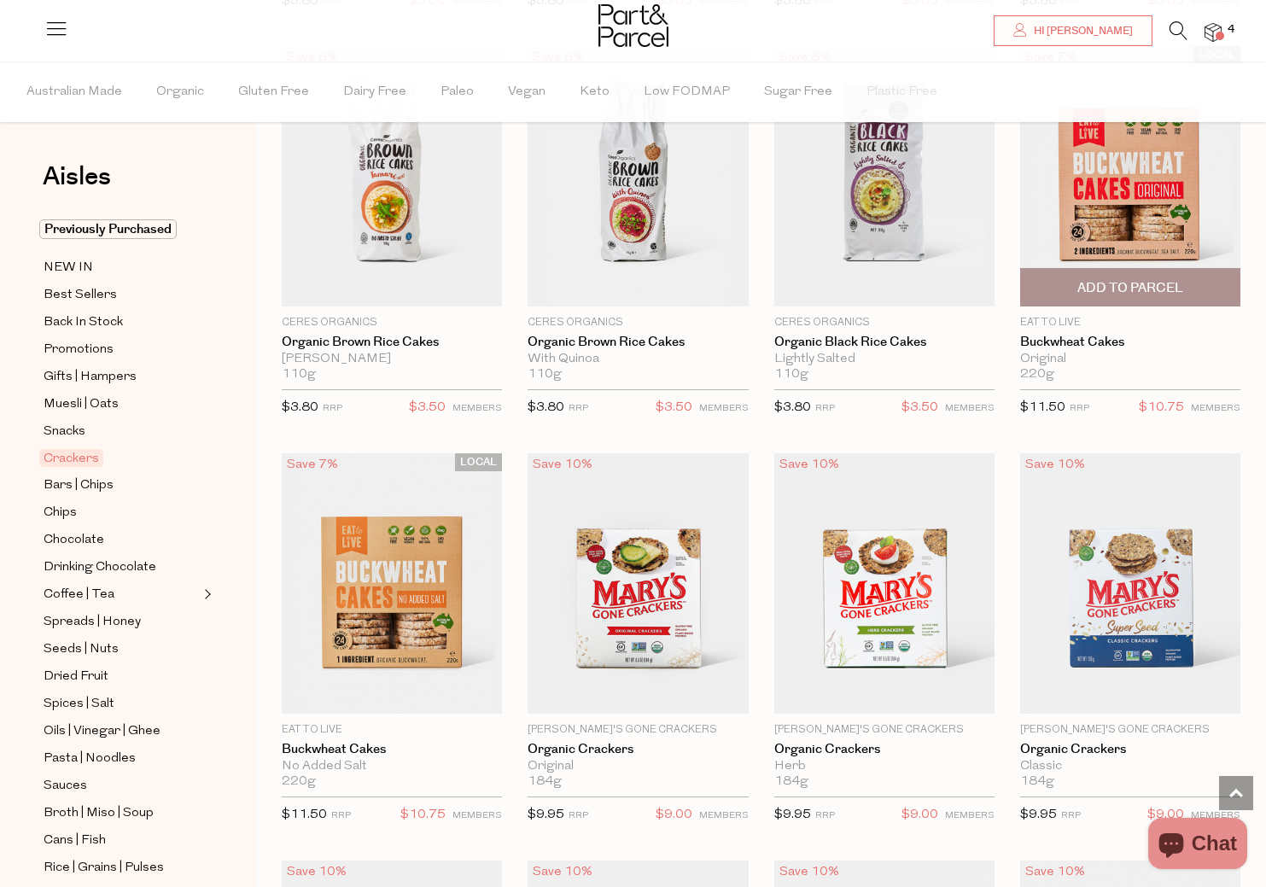
click at [1123, 184] on img at bounding box center [1130, 176] width 220 height 260
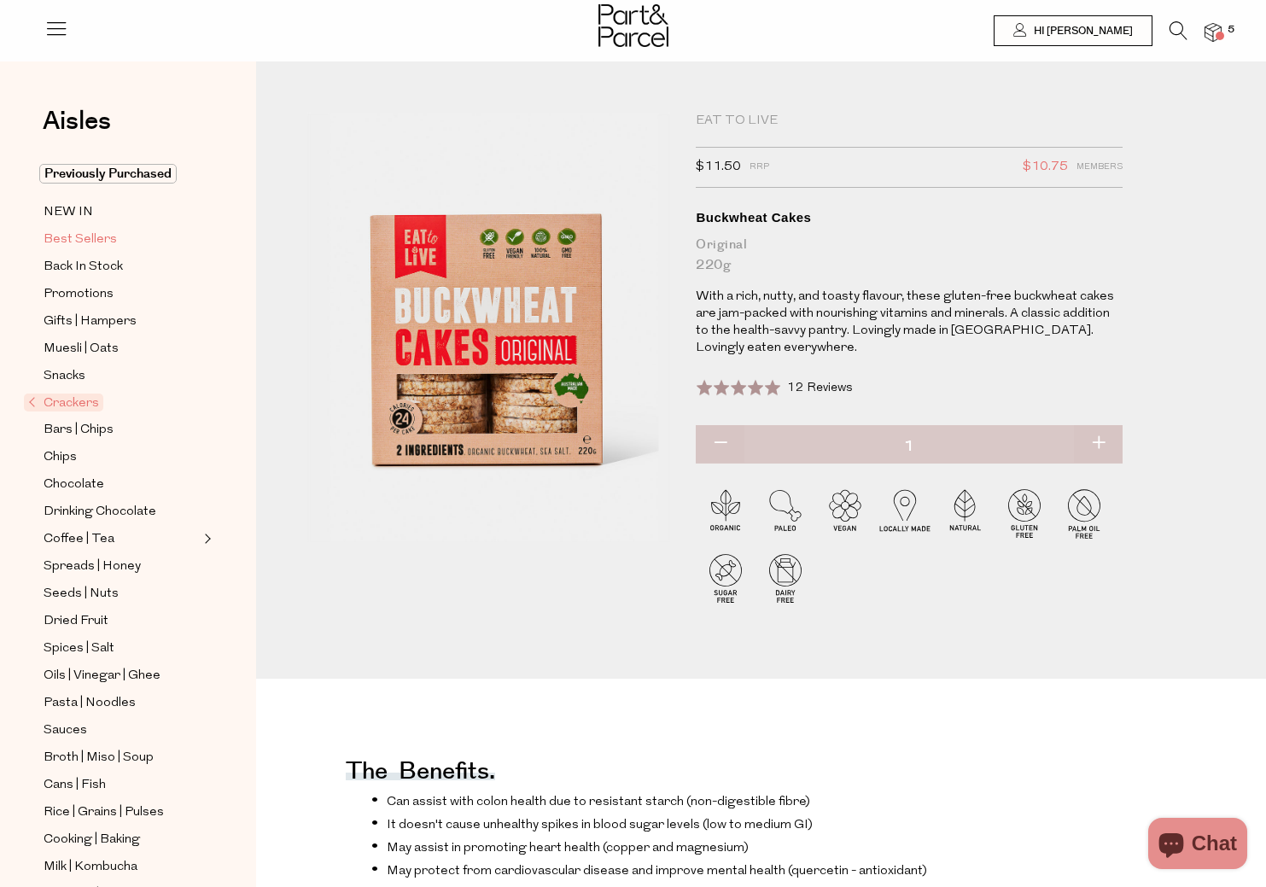
click at [67, 235] on span "Best Sellers" at bounding box center [80, 240] width 73 height 20
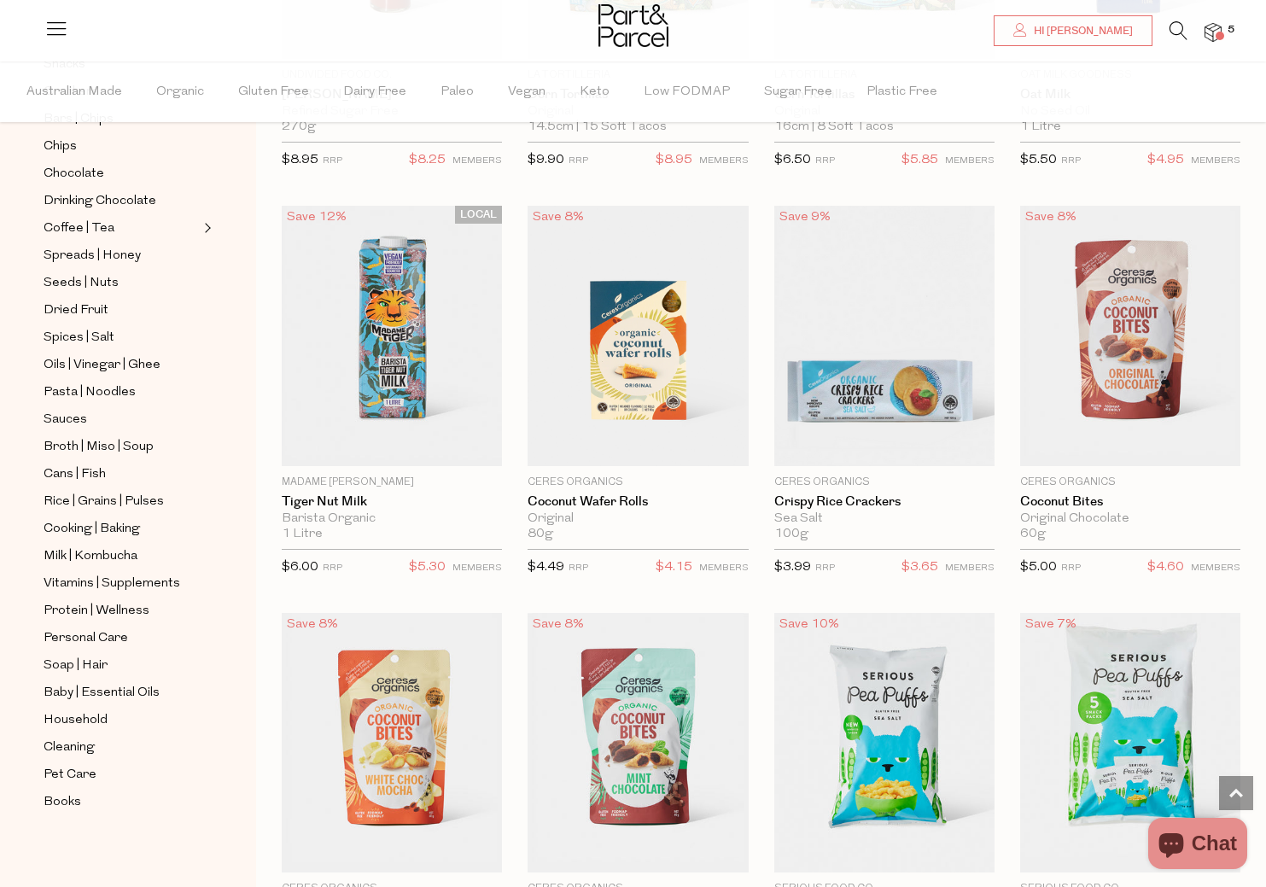
scroll to position [3285, 0]
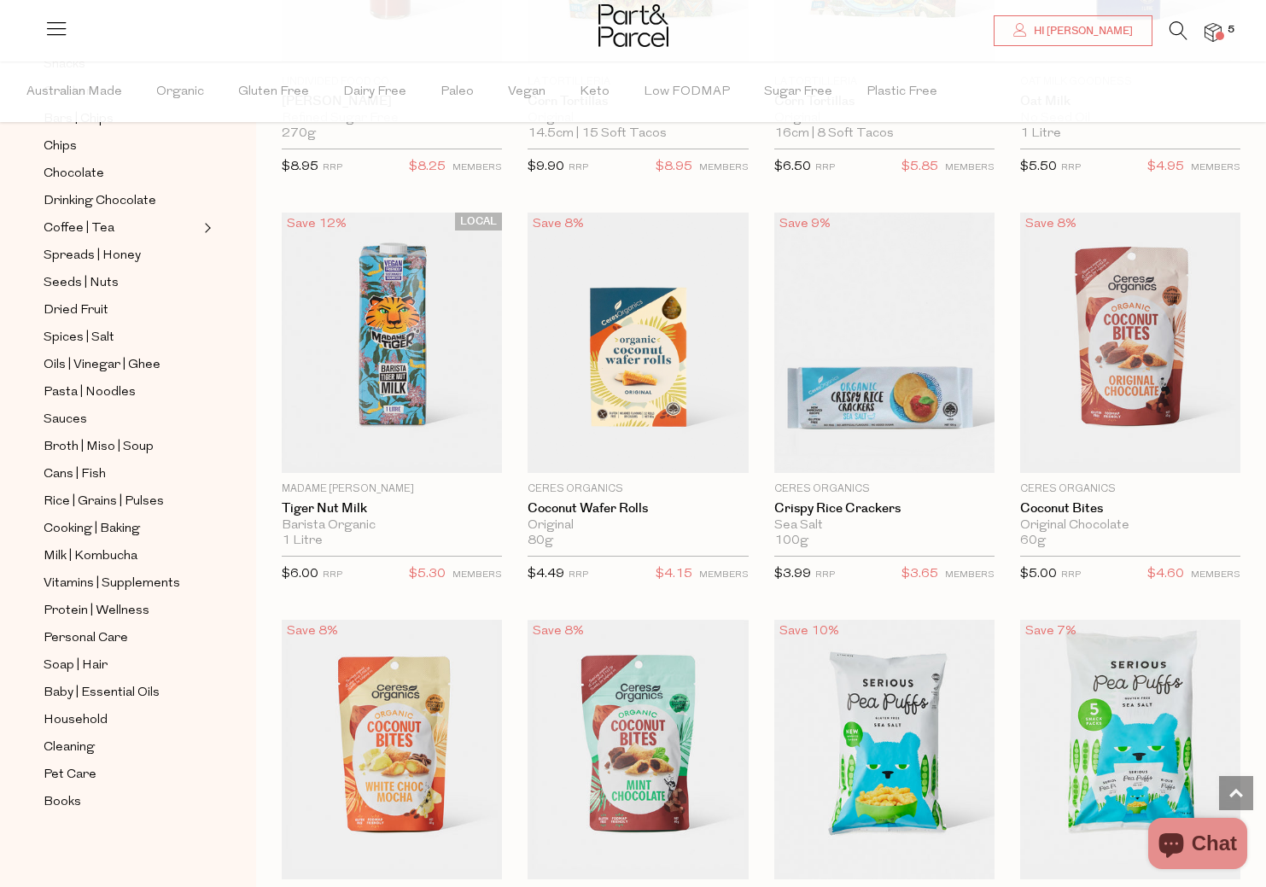
click at [1177, 29] on icon at bounding box center [1179, 30] width 18 height 19
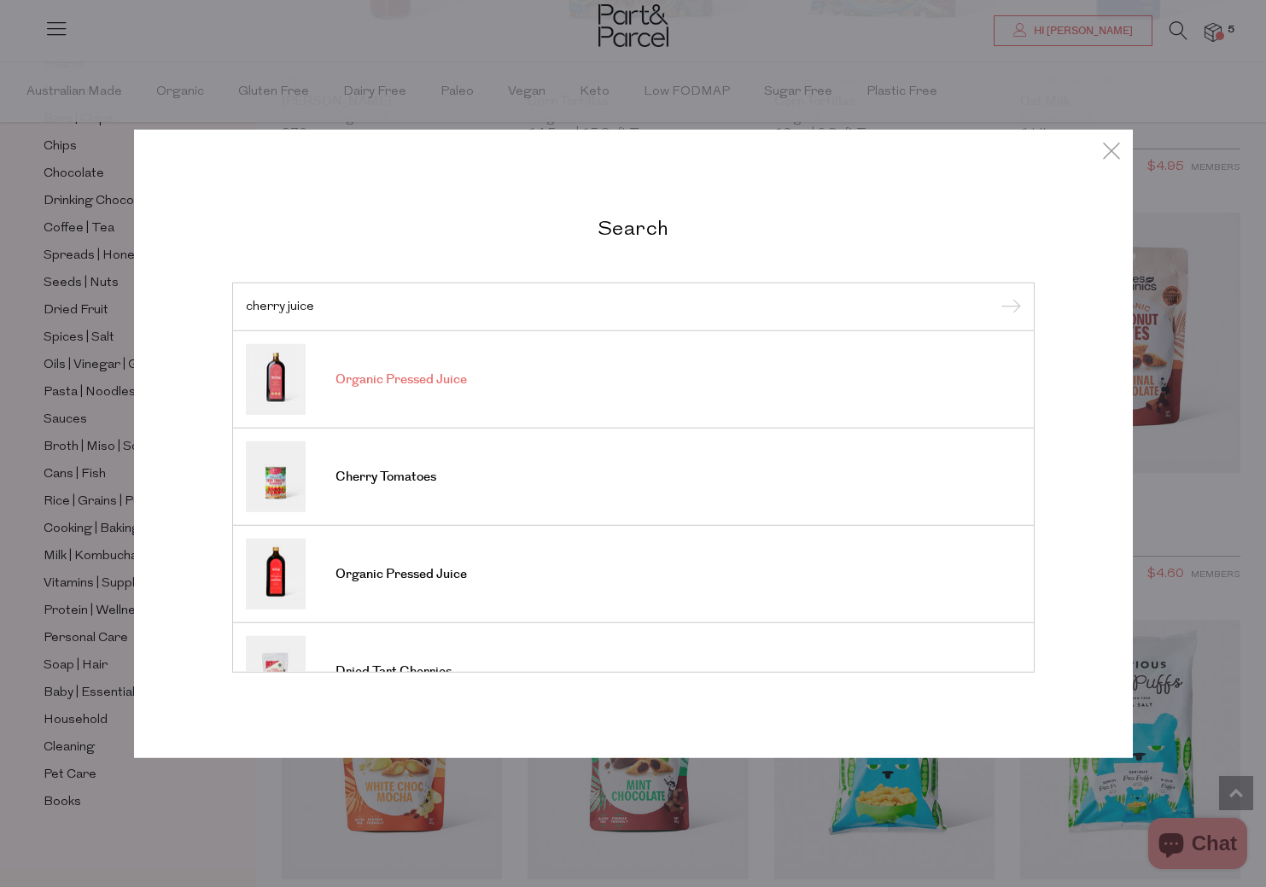
type input "cherry juice"
click at [384, 381] on span "Organic Pressed Juice" at bounding box center [401, 379] width 131 height 17
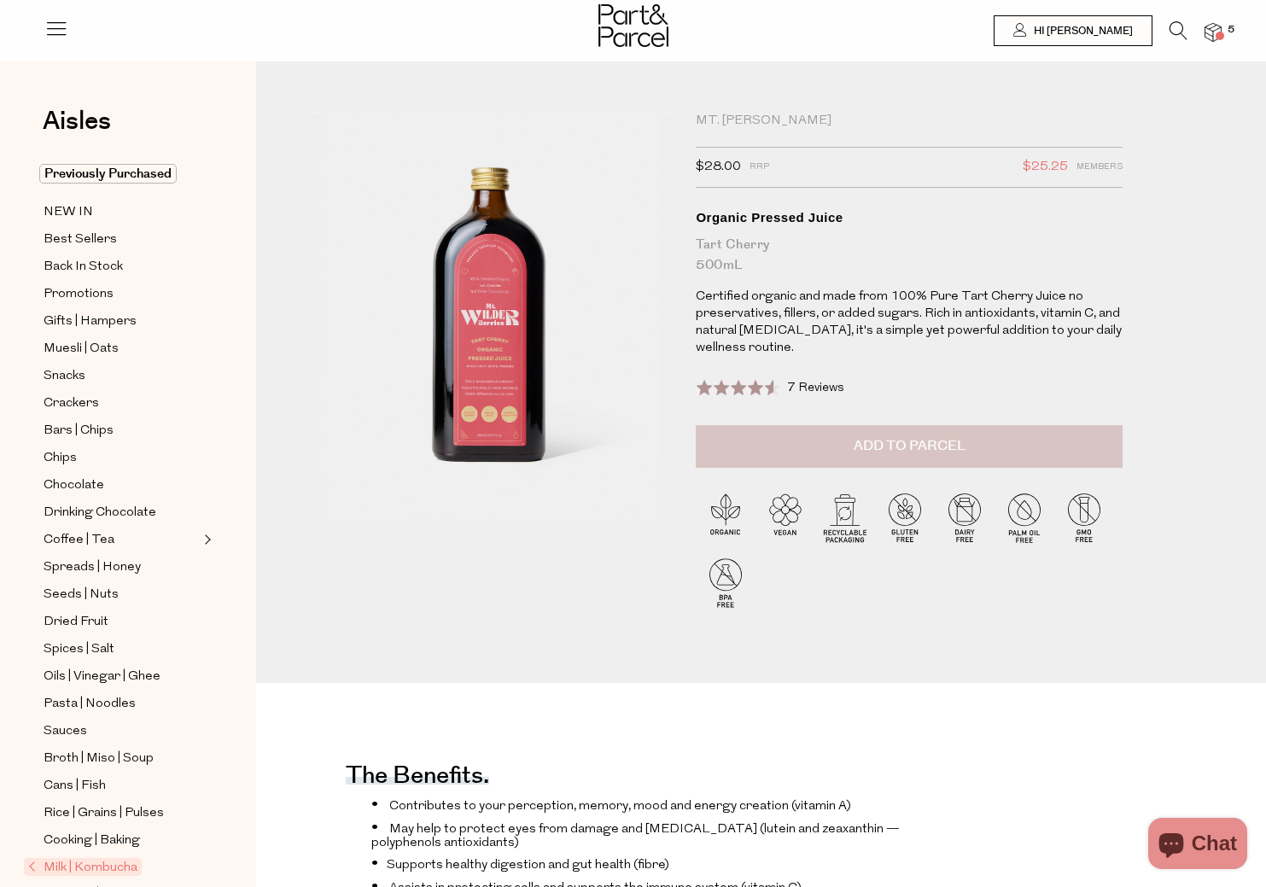
click at [887, 442] on span "Add to Parcel" at bounding box center [910, 446] width 112 height 20
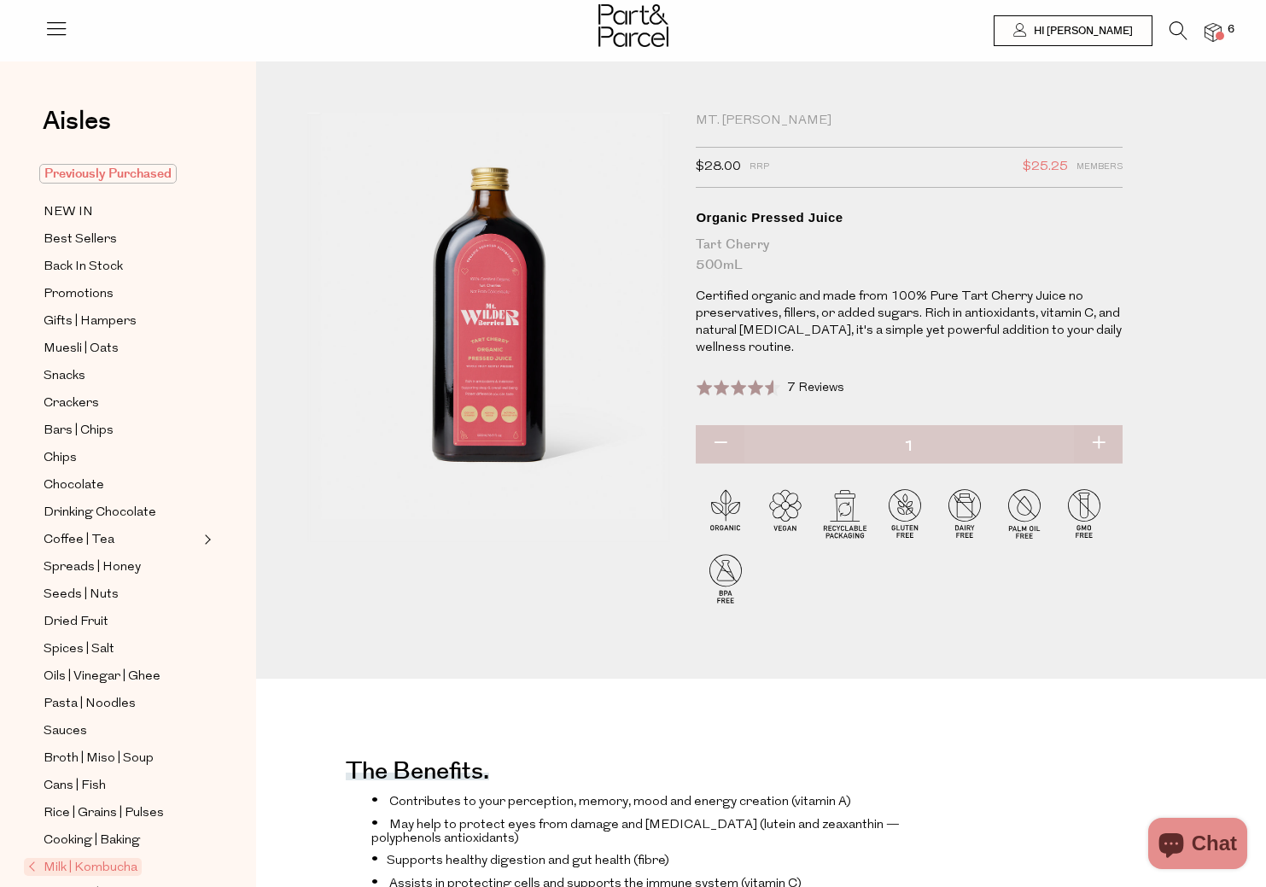
click at [81, 175] on span "Previously Purchased" at bounding box center [107, 174] width 137 height 20
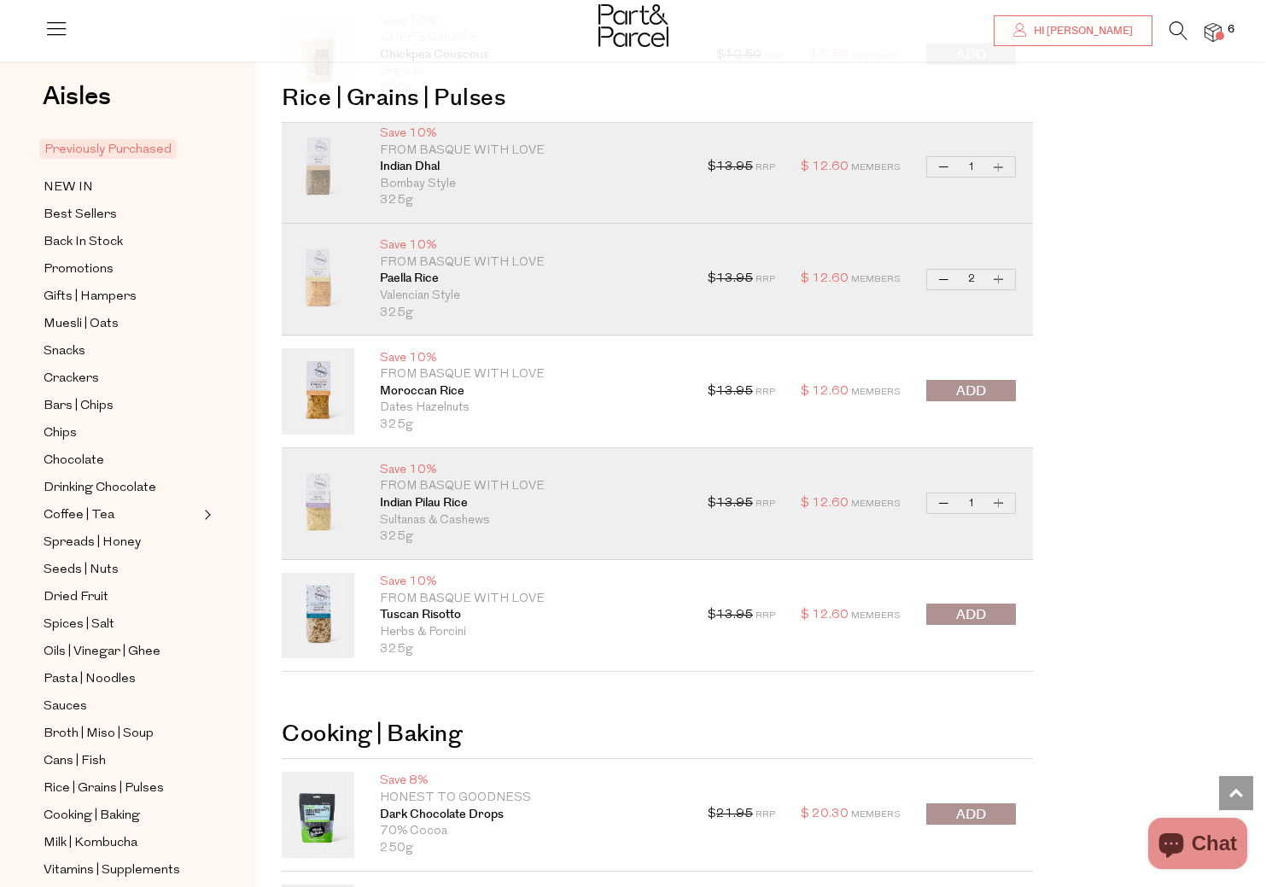
scroll to position [4627, 0]
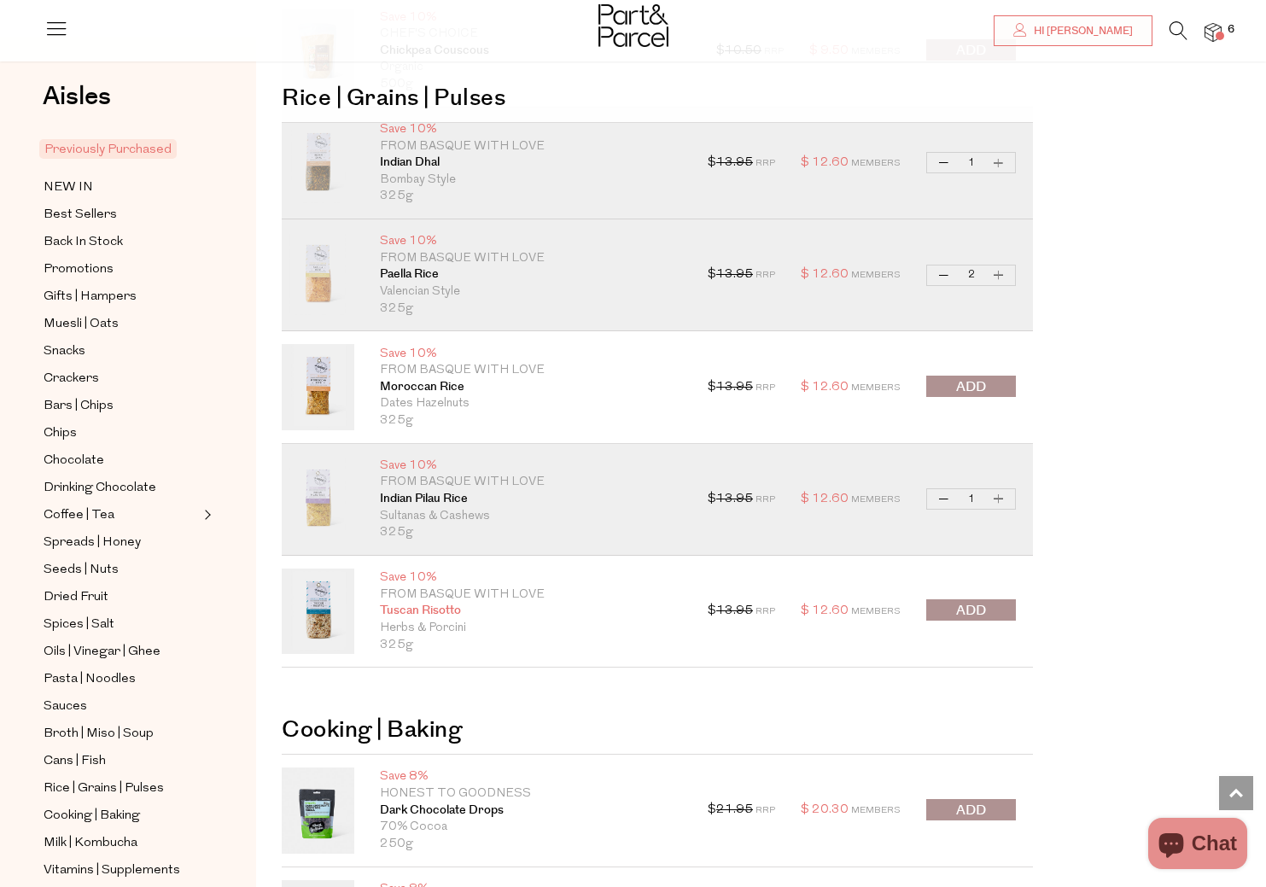
click at [404, 603] on link "Tuscan Risotto" at bounding box center [531, 611] width 302 height 17
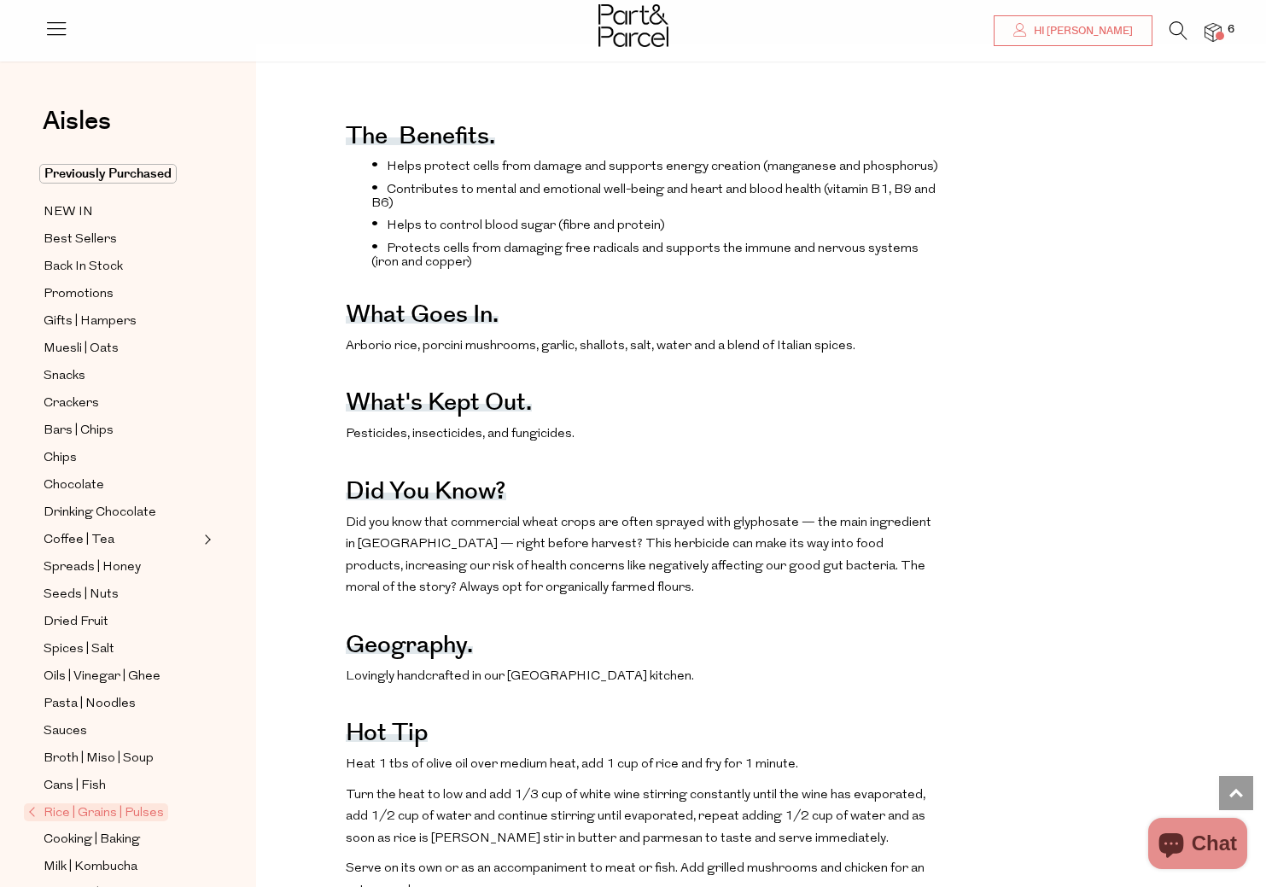
scroll to position [612, 0]
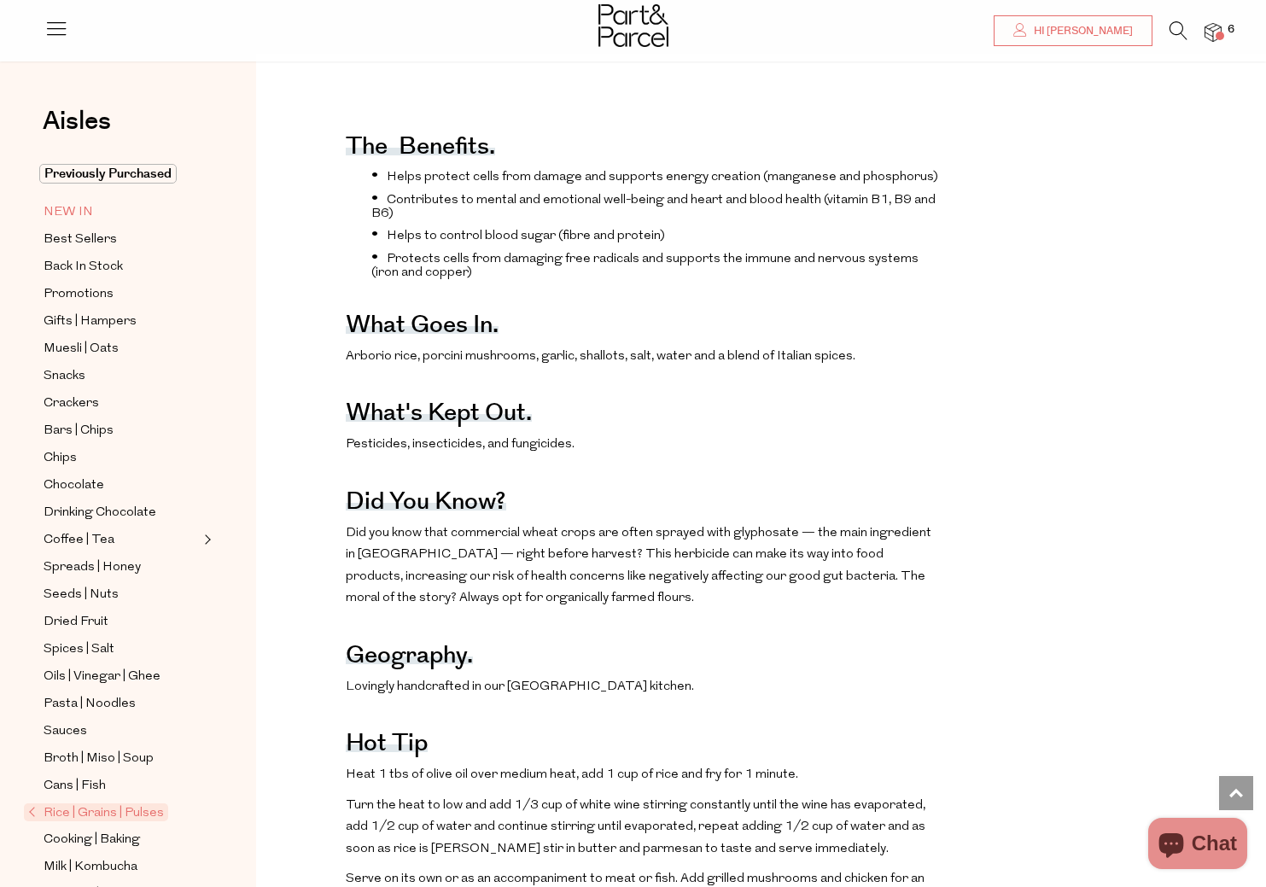
click at [73, 208] on span "NEW IN" at bounding box center [69, 212] width 50 height 20
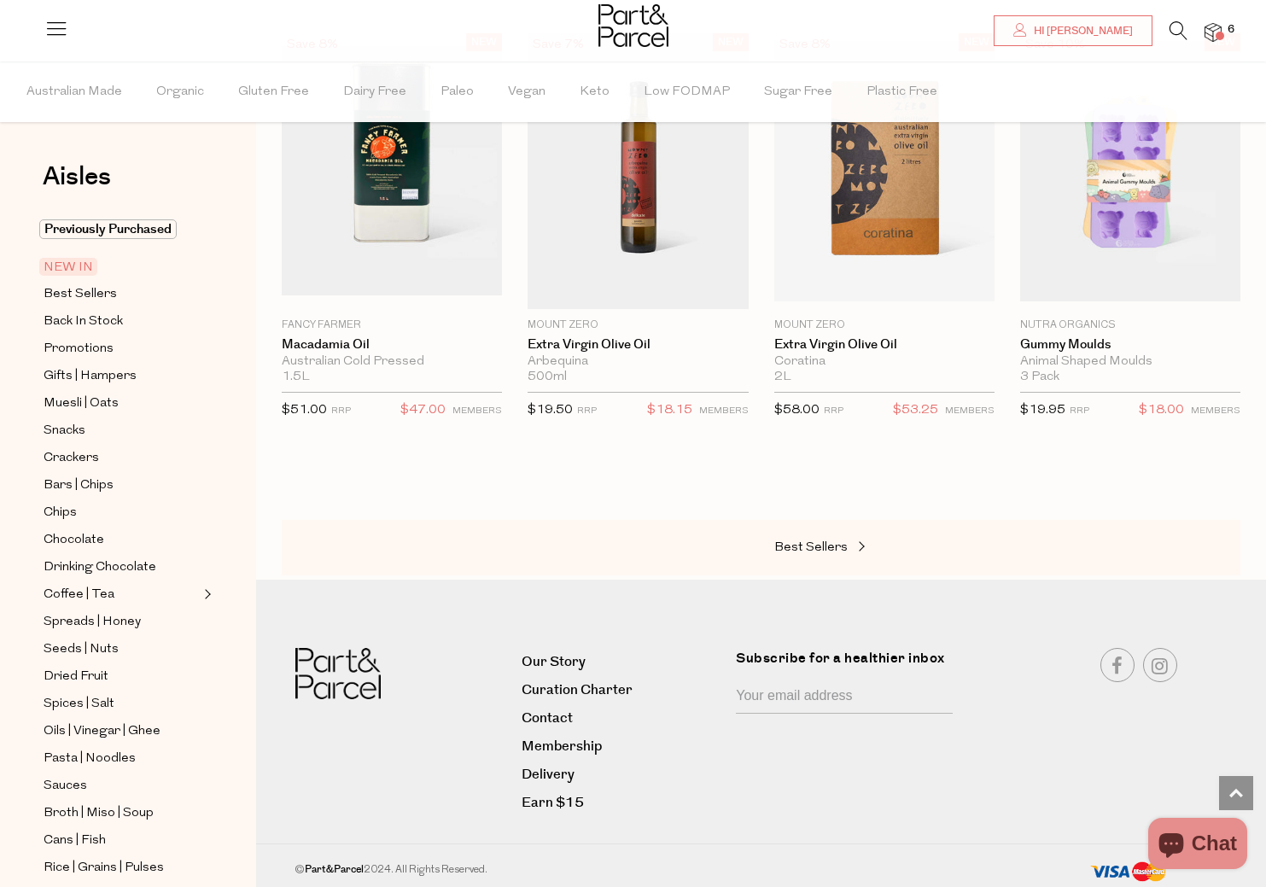
scroll to position [1832, 0]
click at [63, 423] on span "Snacks" at bounding box center [65, 431] width 42 height 20
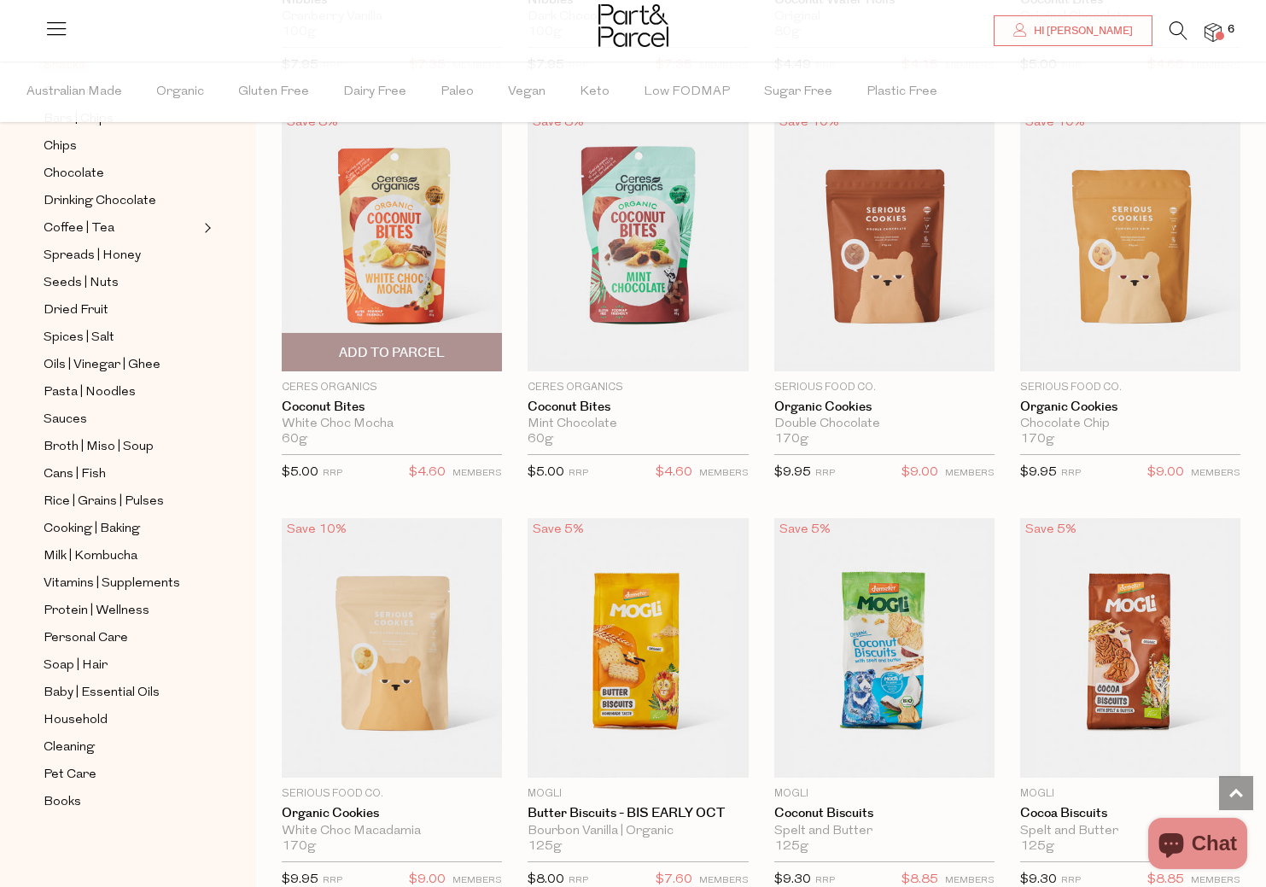
scroll to position [3406, 0]
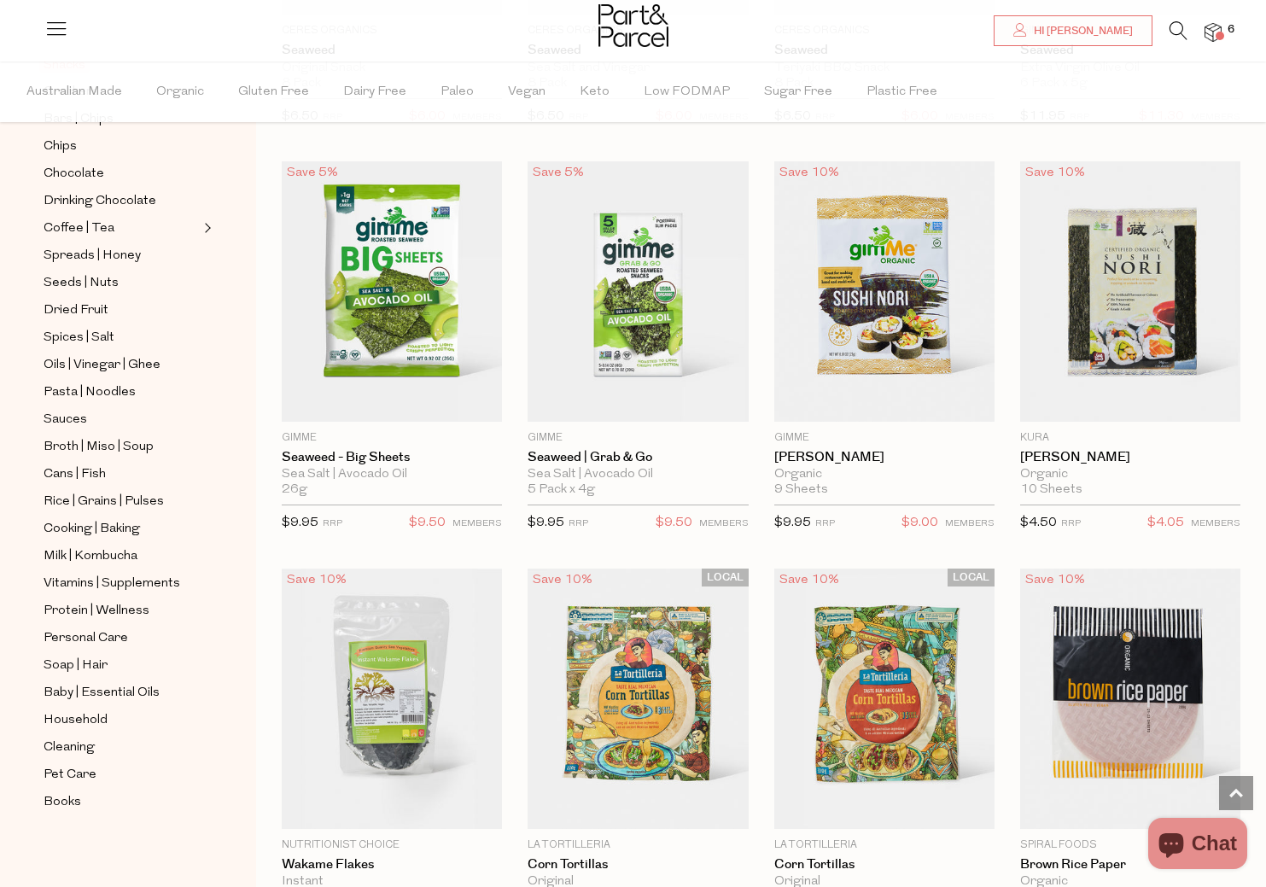
scroll to position [5777, 0]
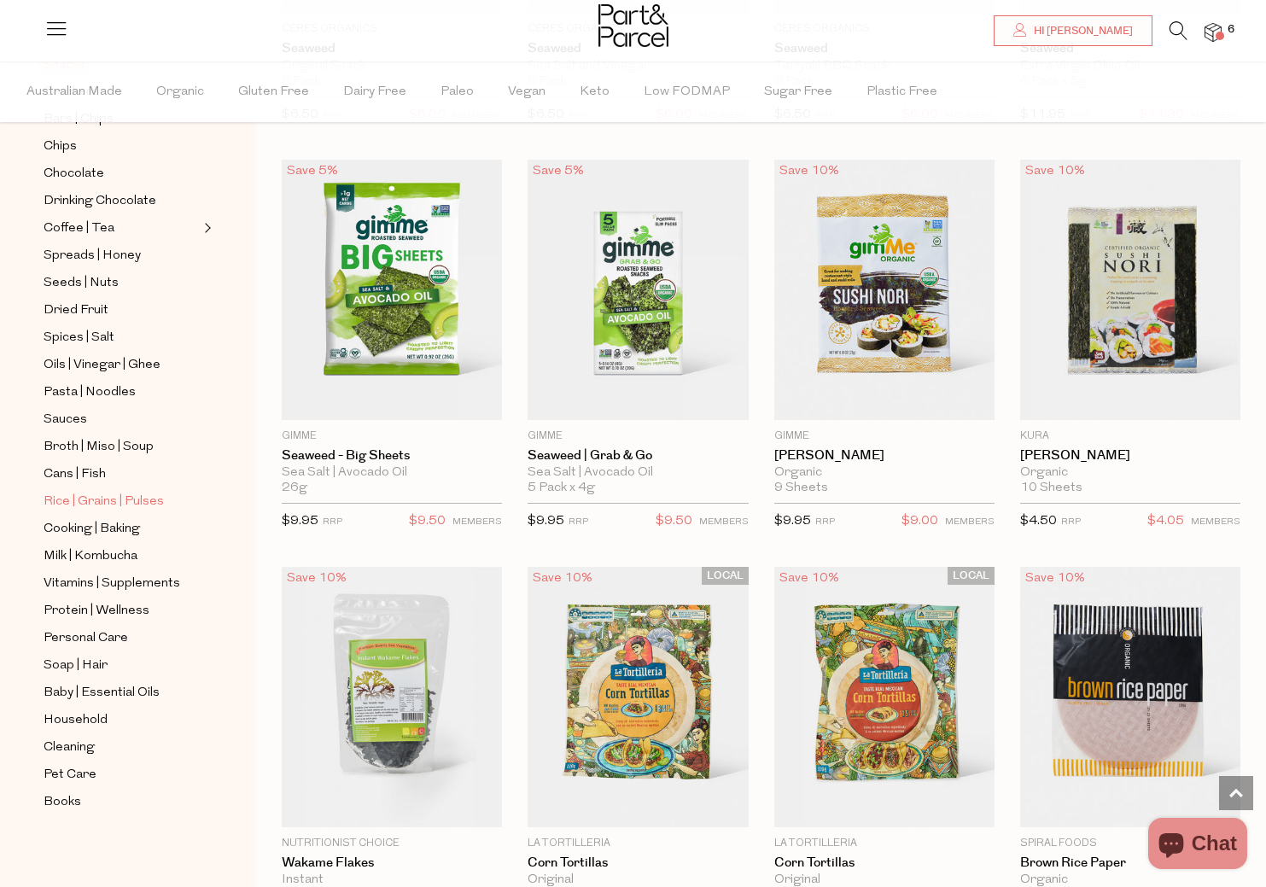
click at [81, 496] on span "Rice | Grains | Pulses" at bounding box center [104, 502] width 120 height 20
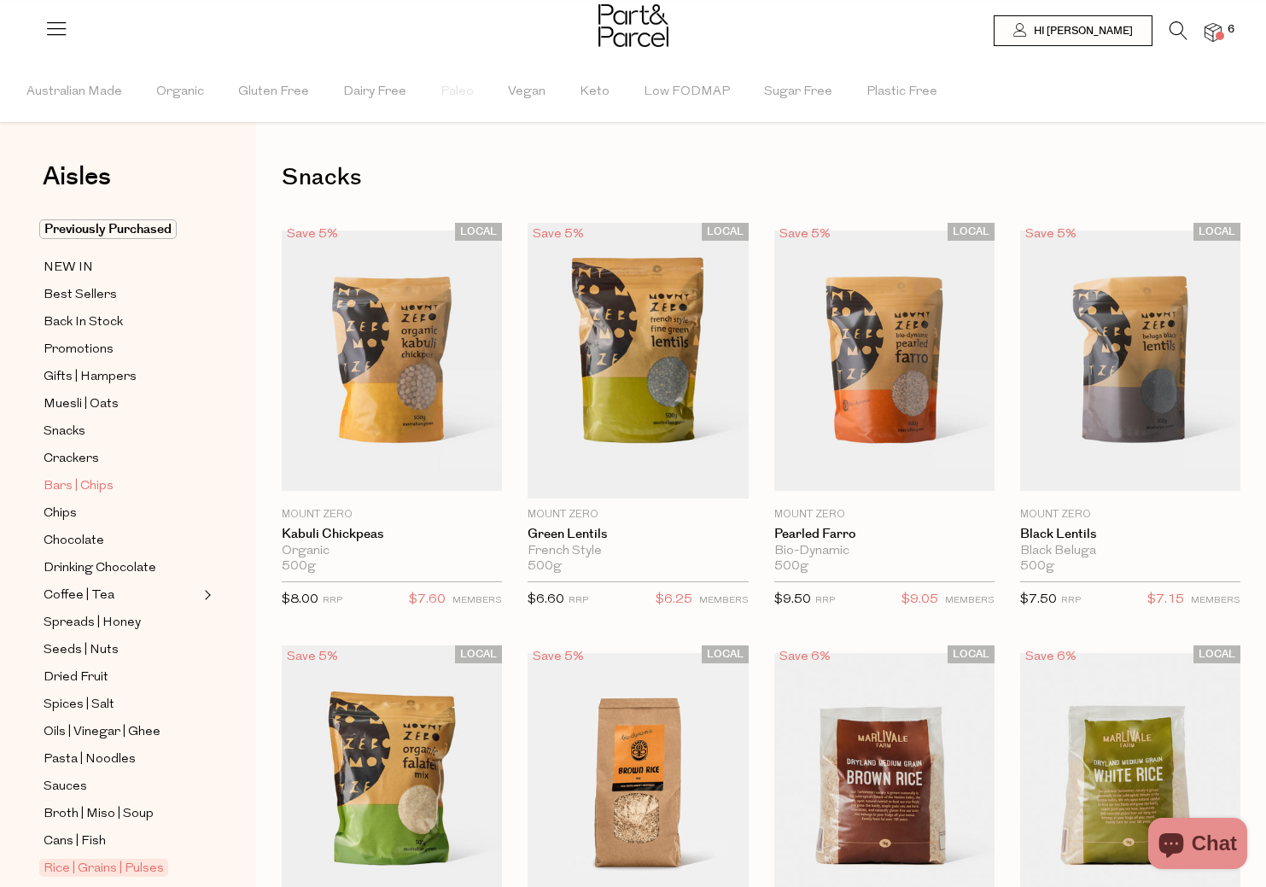
type input "2"
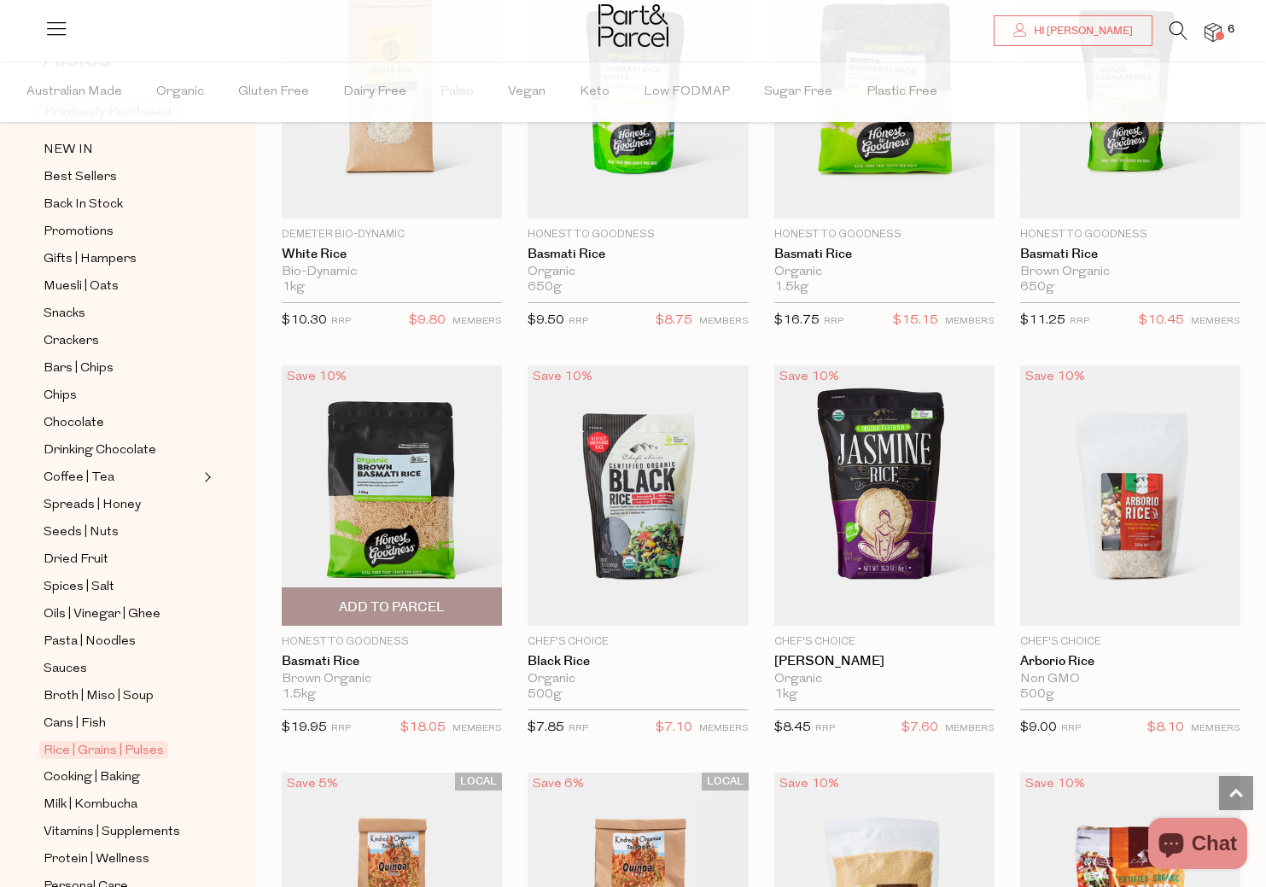
scroll to position [1118, 0]
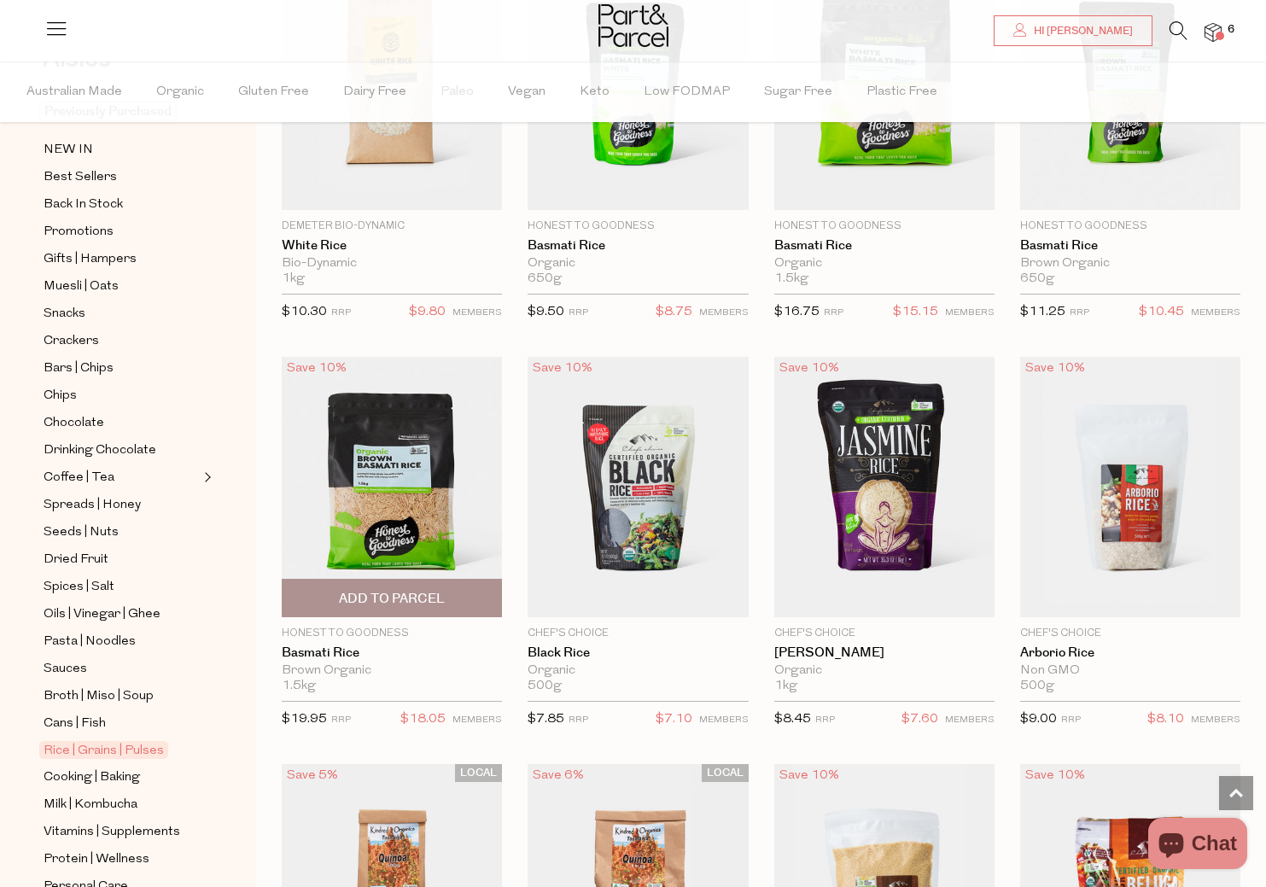
click at [381, 487] on img at bounding box center [392, 487] width 220 height 260
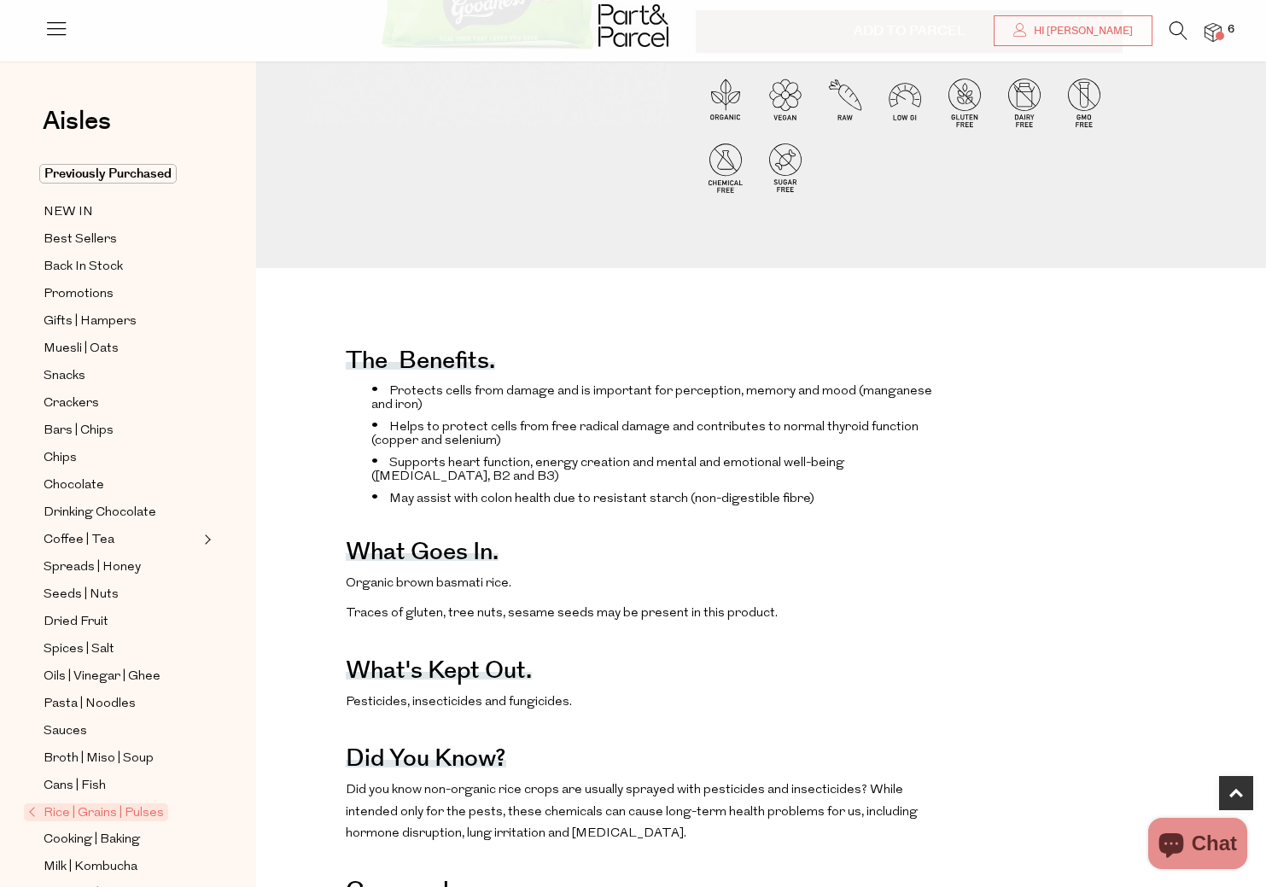
scroll to position [417, 0]
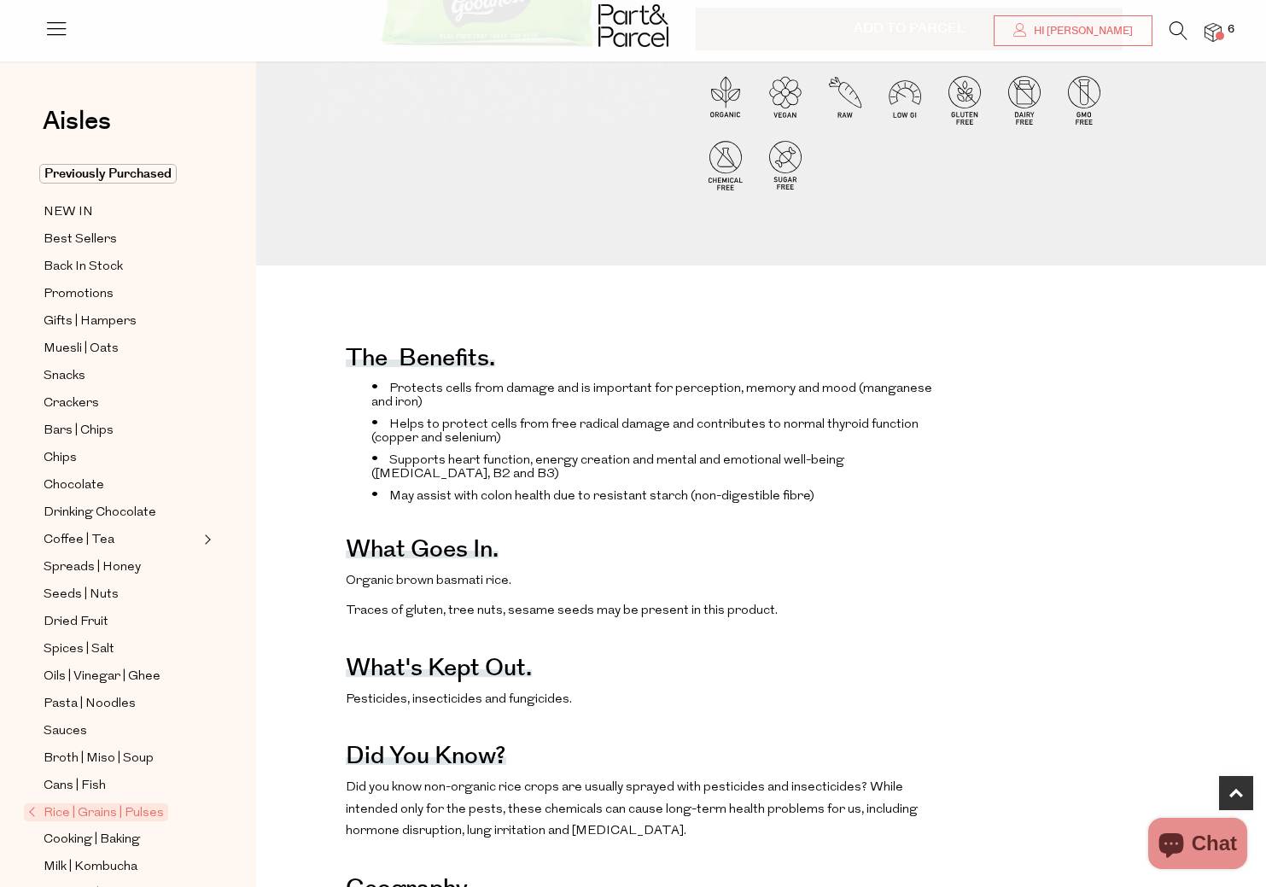
click at [1216, 30] on img at bounding box center [1213, 33] width 17 height 20
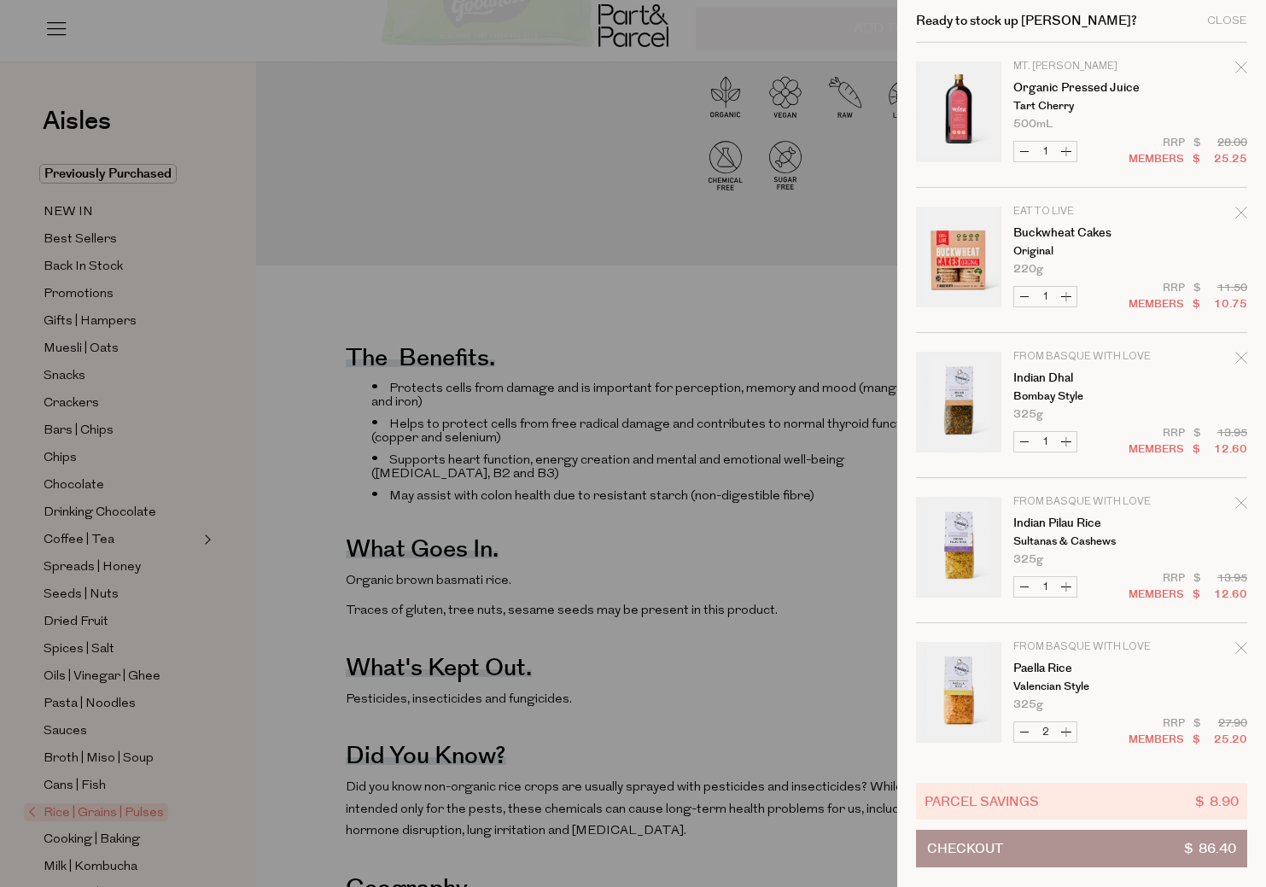
scroll to position [0, 0]
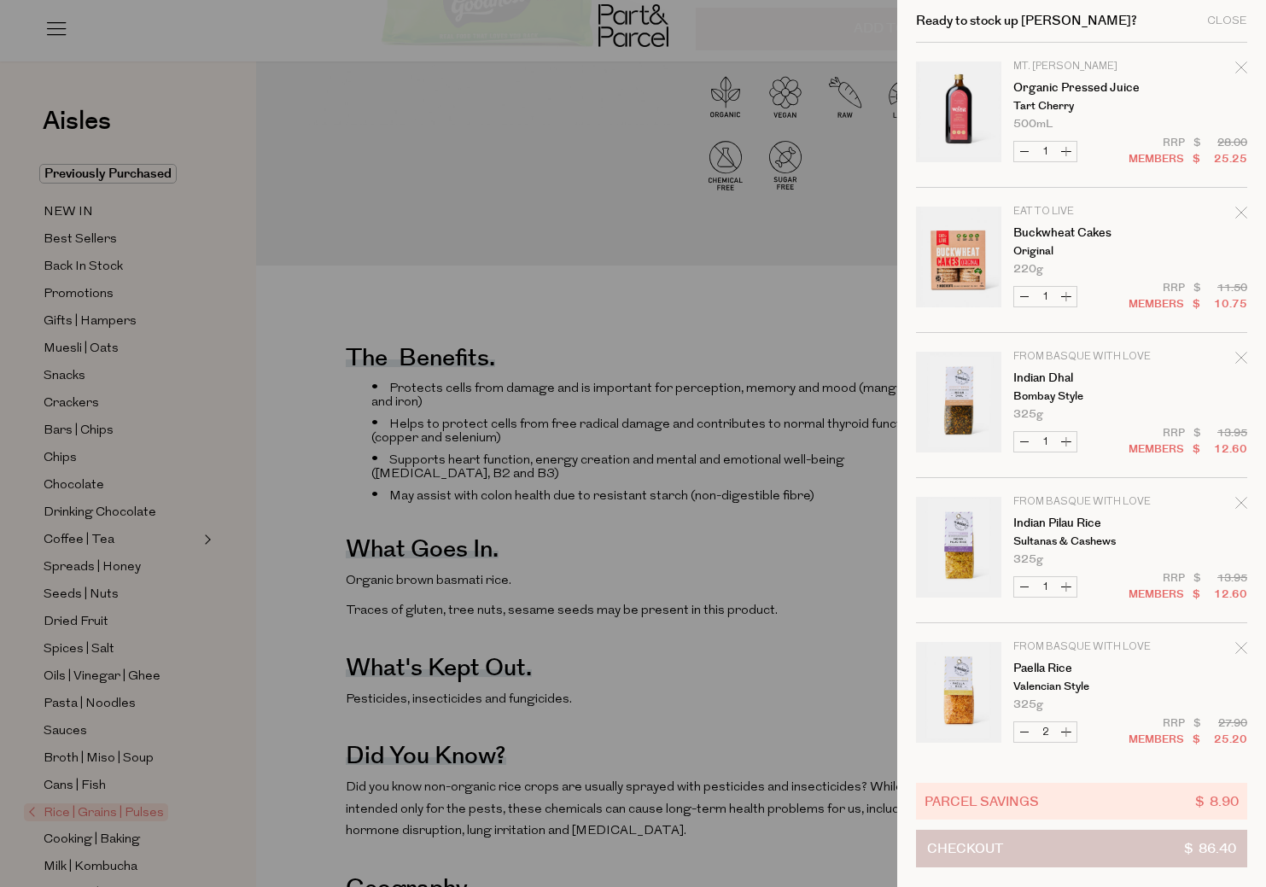
click at [1120, 850] on button "Checkout $ 86.40" at bounding box center [1081, 849] width 331 height 38
